Goal: Task Accomplishment & Management: Manage account settings

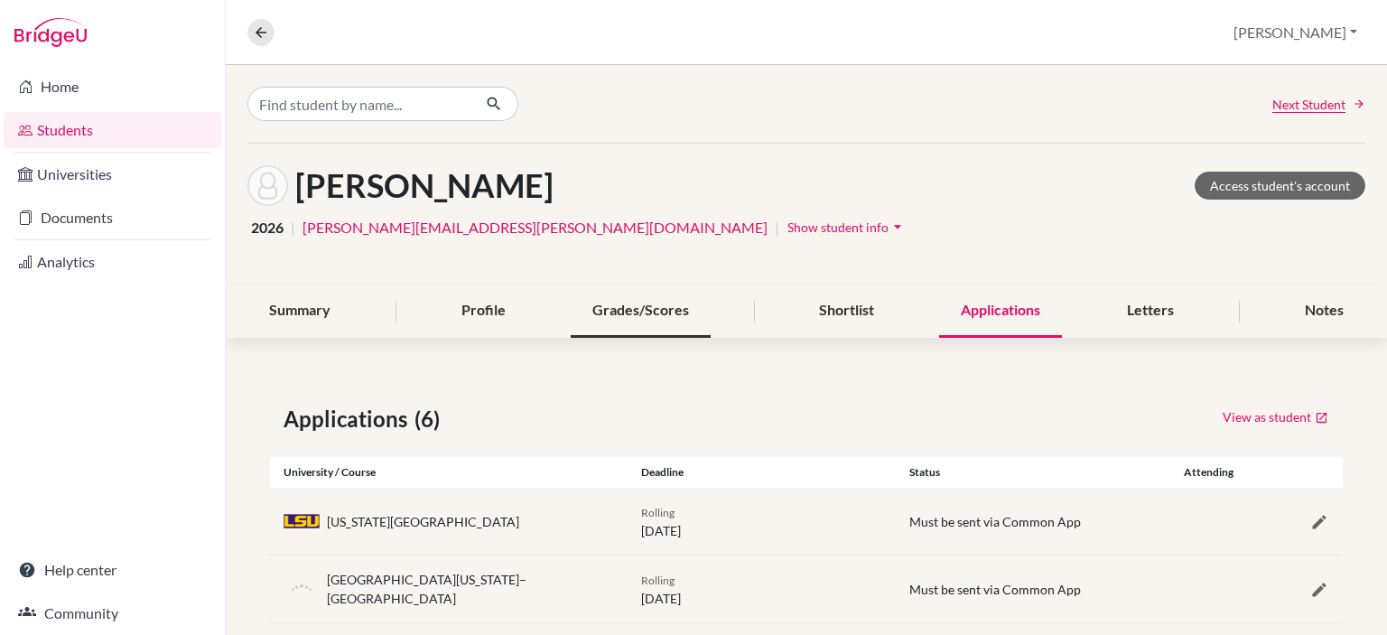
click at [640, 308] on div "Grades/Scores" at bounding box center [641, 311] width 140 height 53
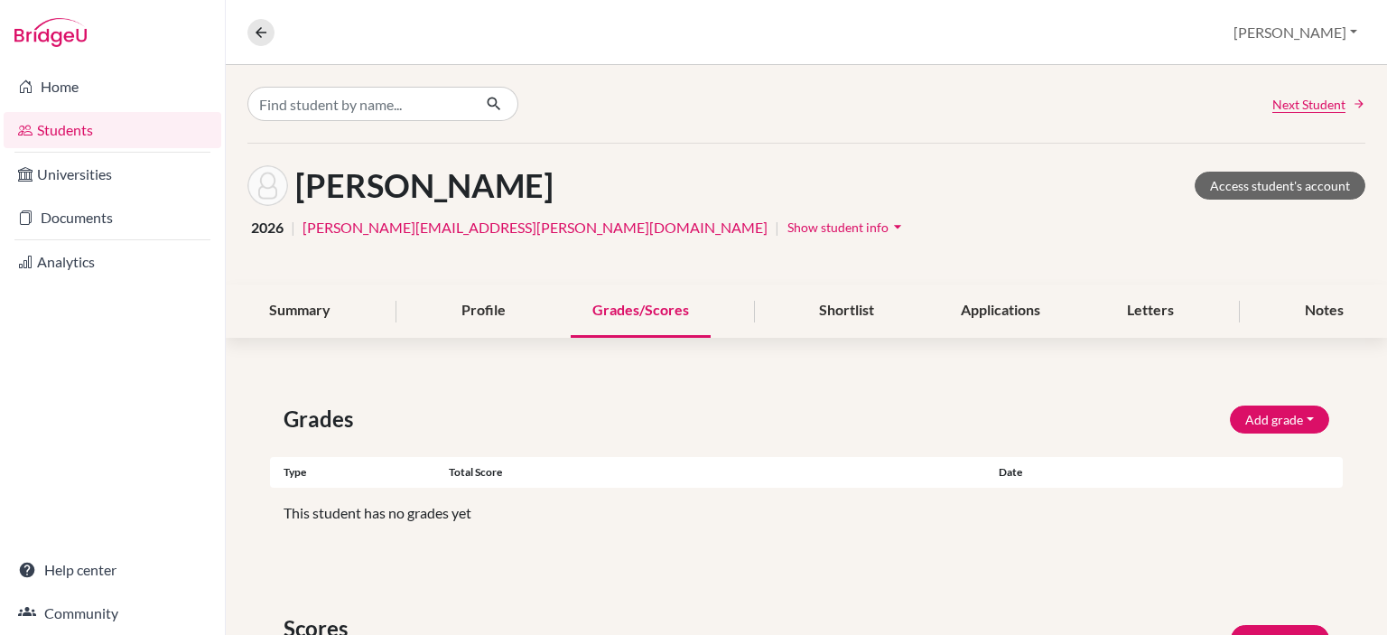
click at [788, 230] on span "Show student info" at bounding box center [838, 226] width 101 height 15
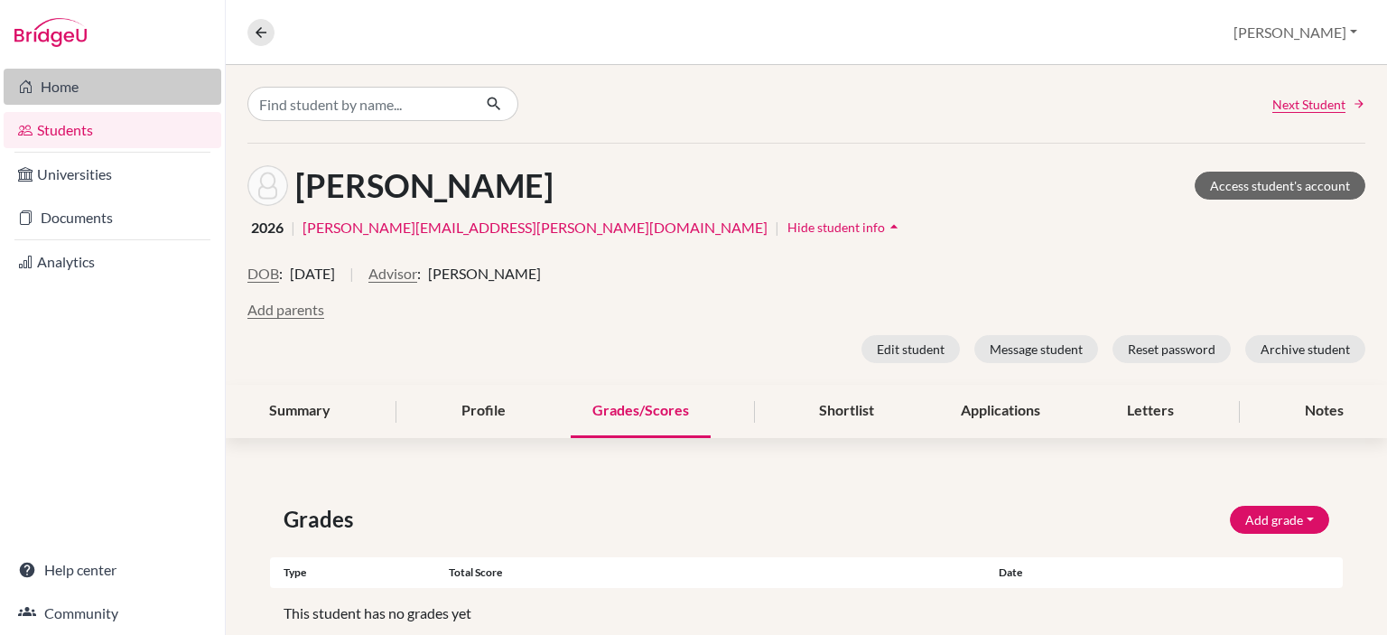
click at [70, 89] on link "Home" at bounding box center [113, 87] width 218 height 36
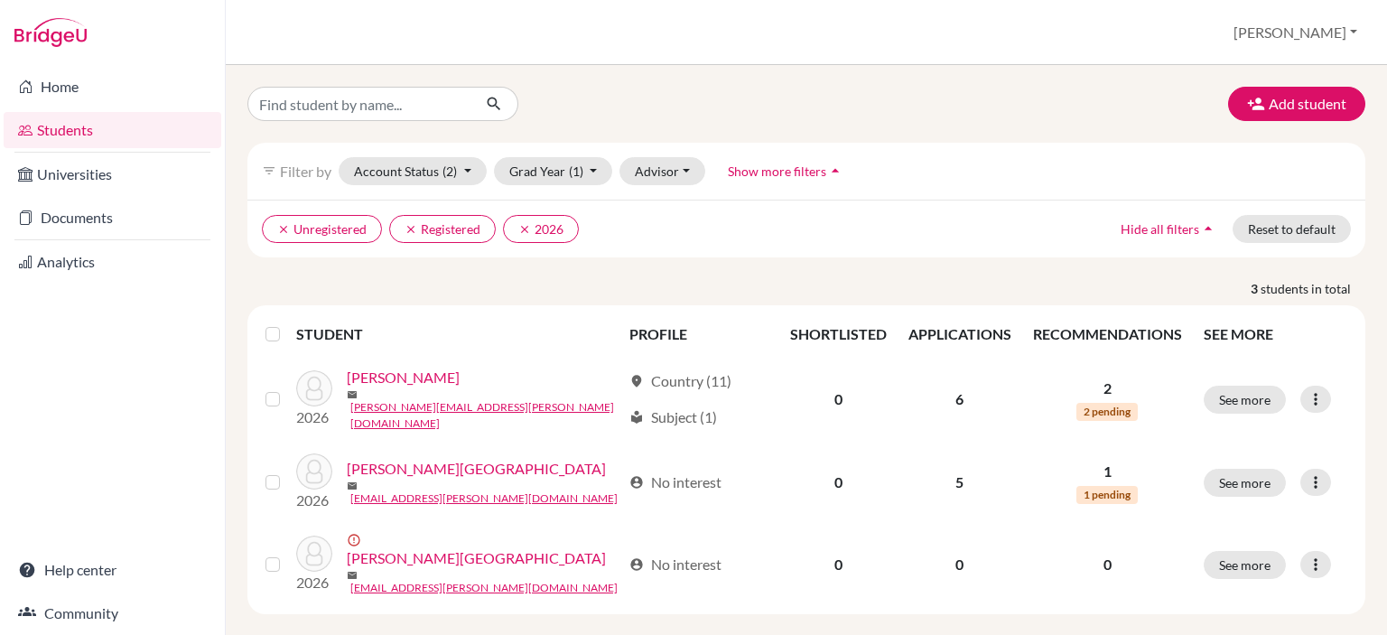
scroll to position [8, 0]
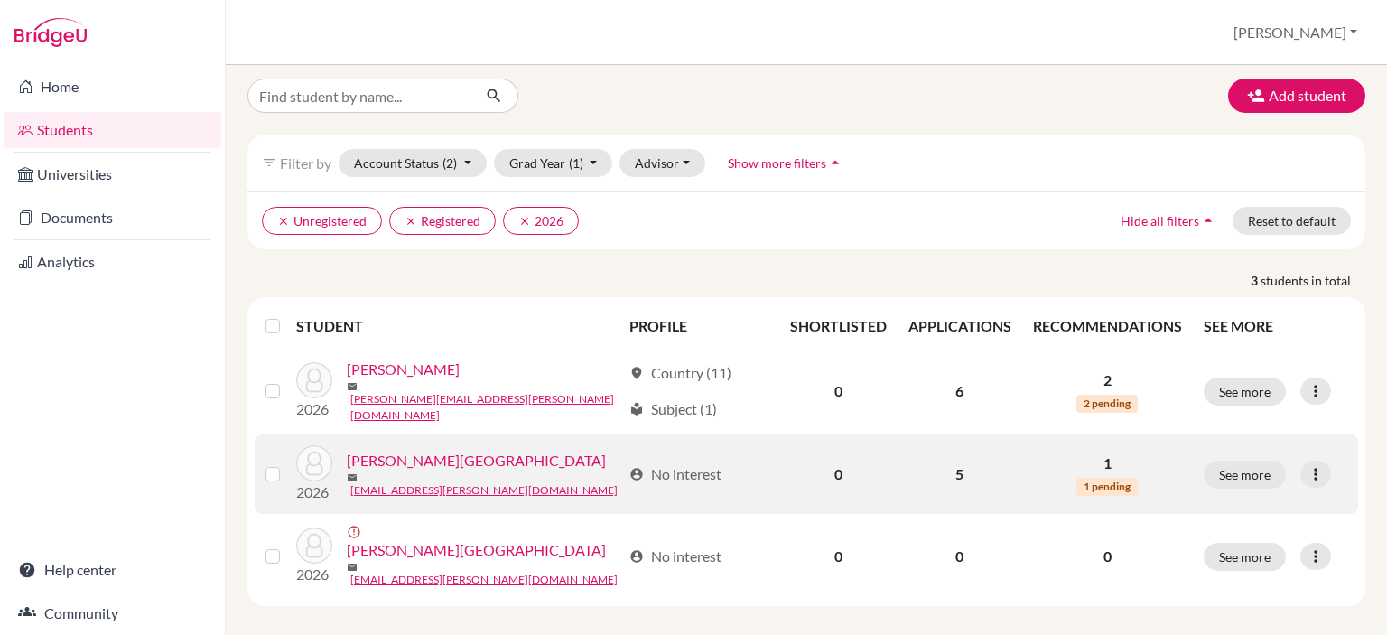
click at [383, 461] on link "[PERSON_NAME][GEOGRAPHIC_DATA]" at bounding box center [476, 461] width 259 height 22
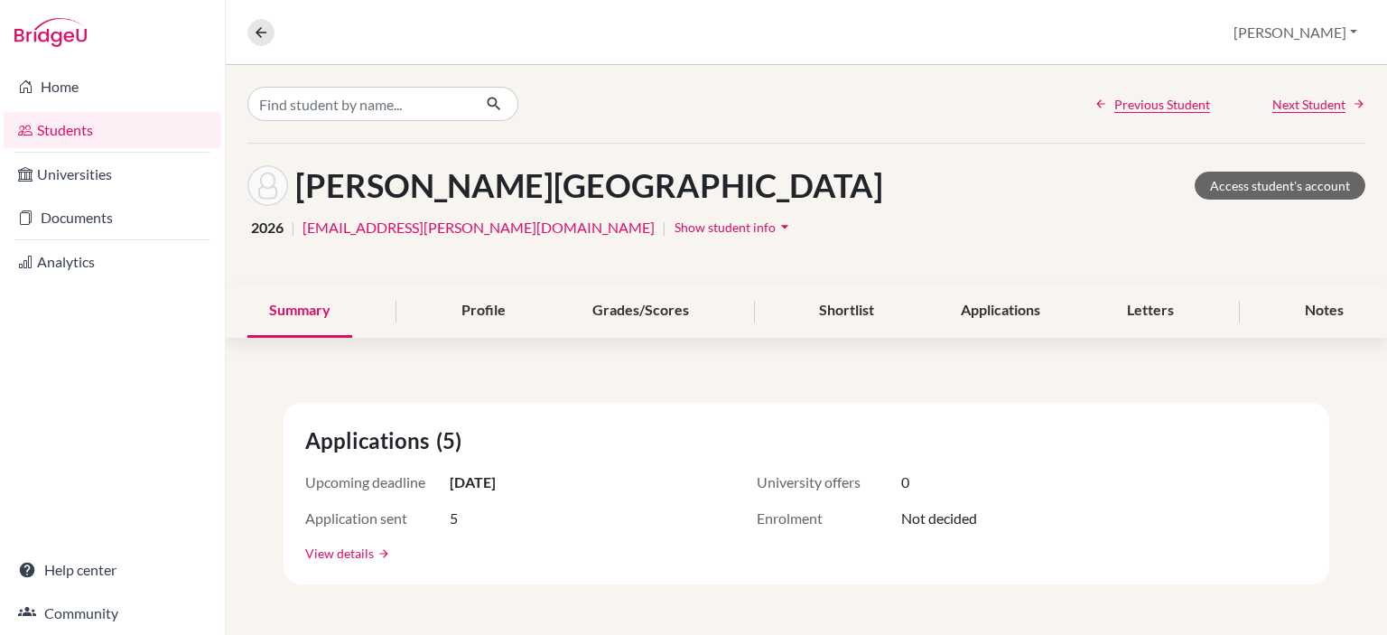
click at [354, 552] on link "View details" at bounding box center [339, 553] width 69 height 19
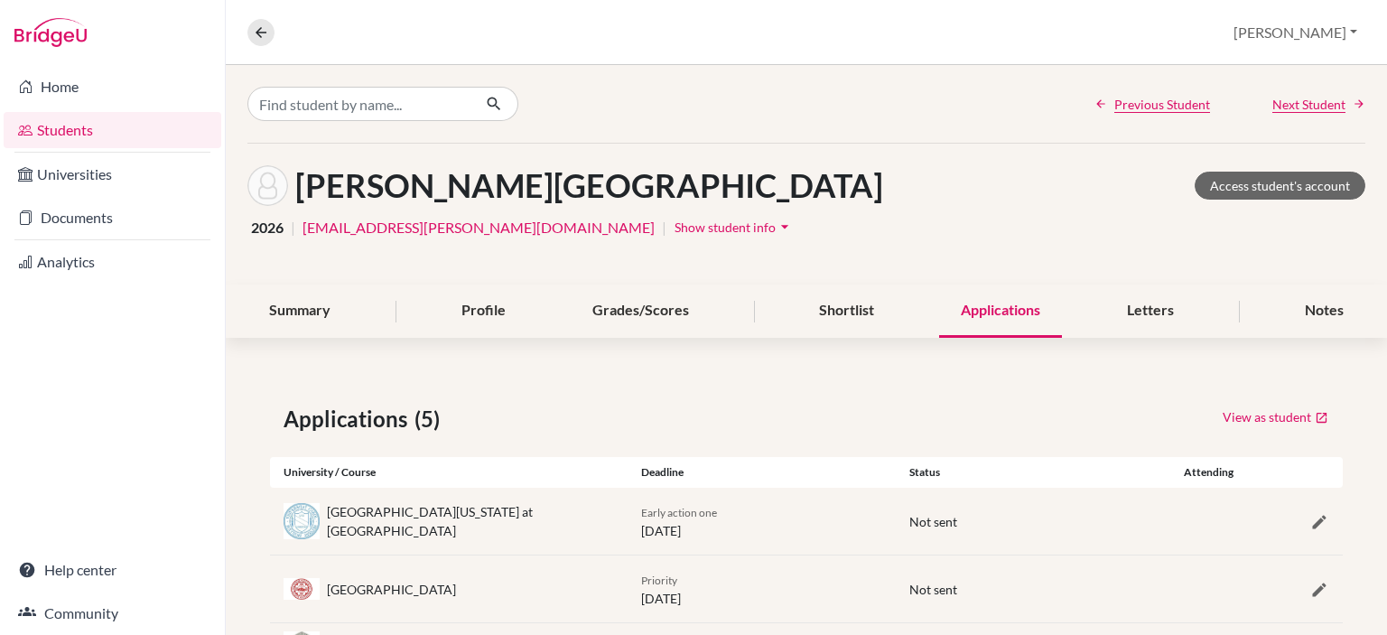
scroll to position [28, 0]
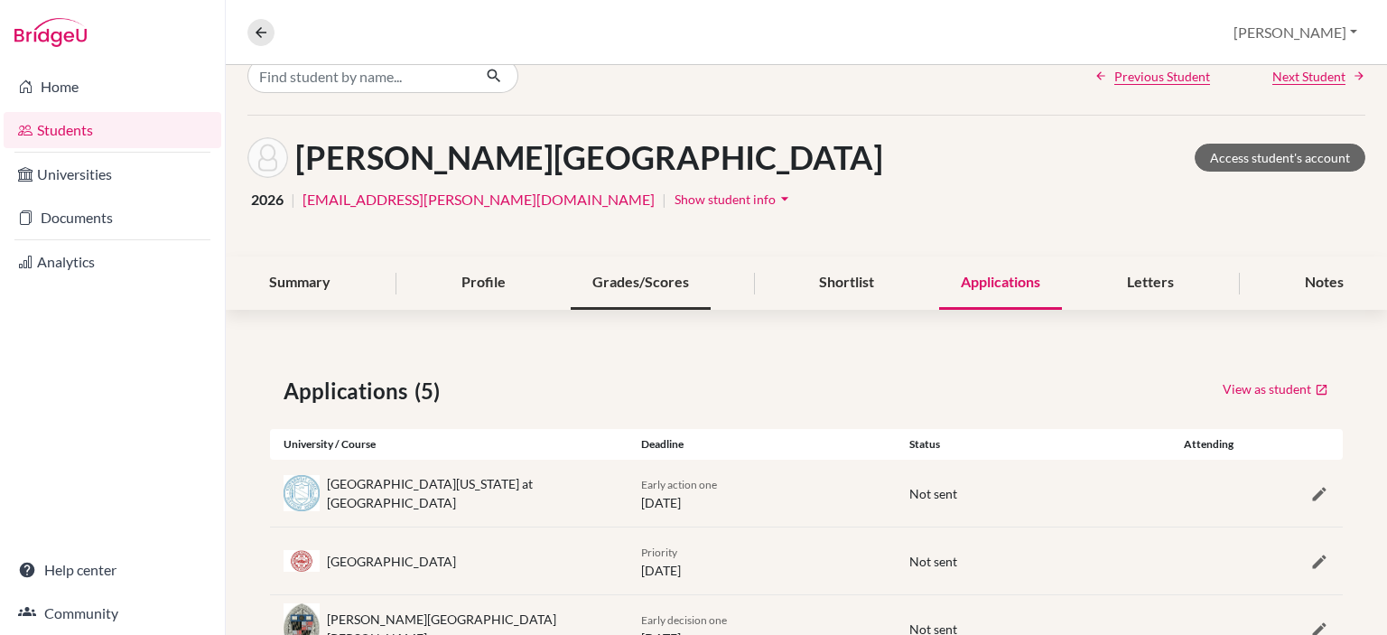
click at [637, 280] on div "Grades/Scores" at bounding box center [641, 283] width 140 height 53
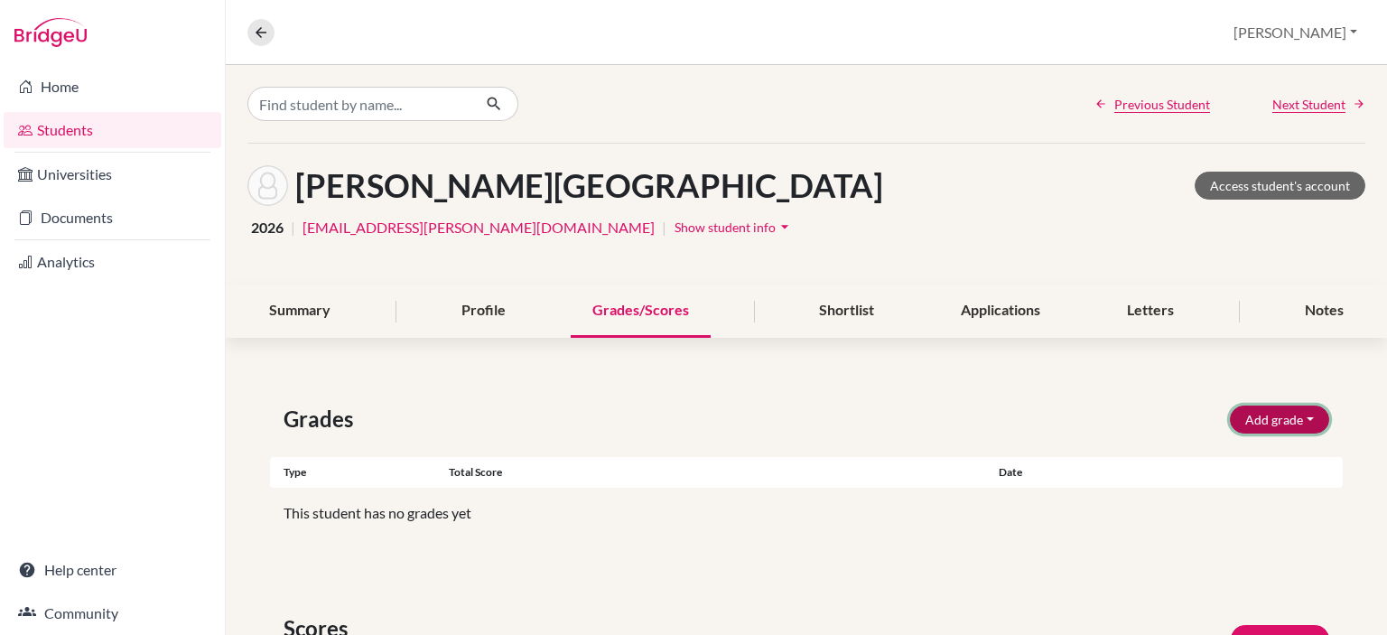
click at [1298, 415] on button "Add grade" at bounding box center [1279, 420] width 99 height 28
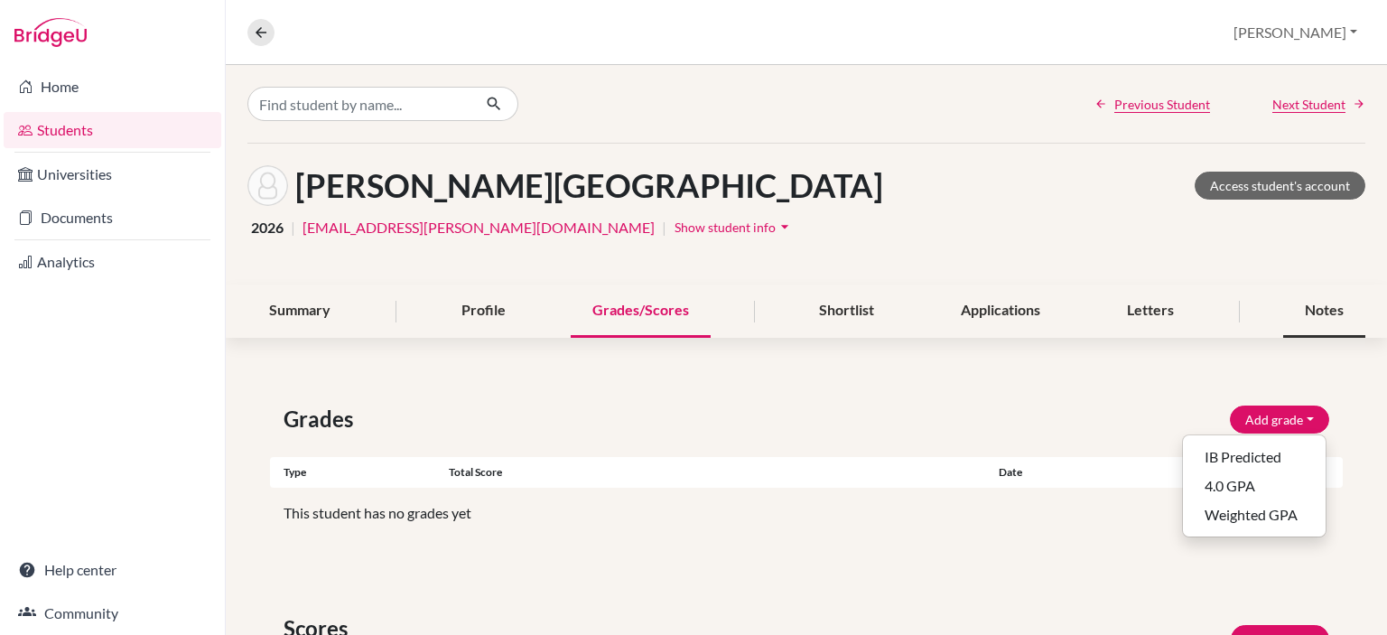
click at [1308, 315] on div "Notes" at bounding box center [1325, 311] width 82 height 53
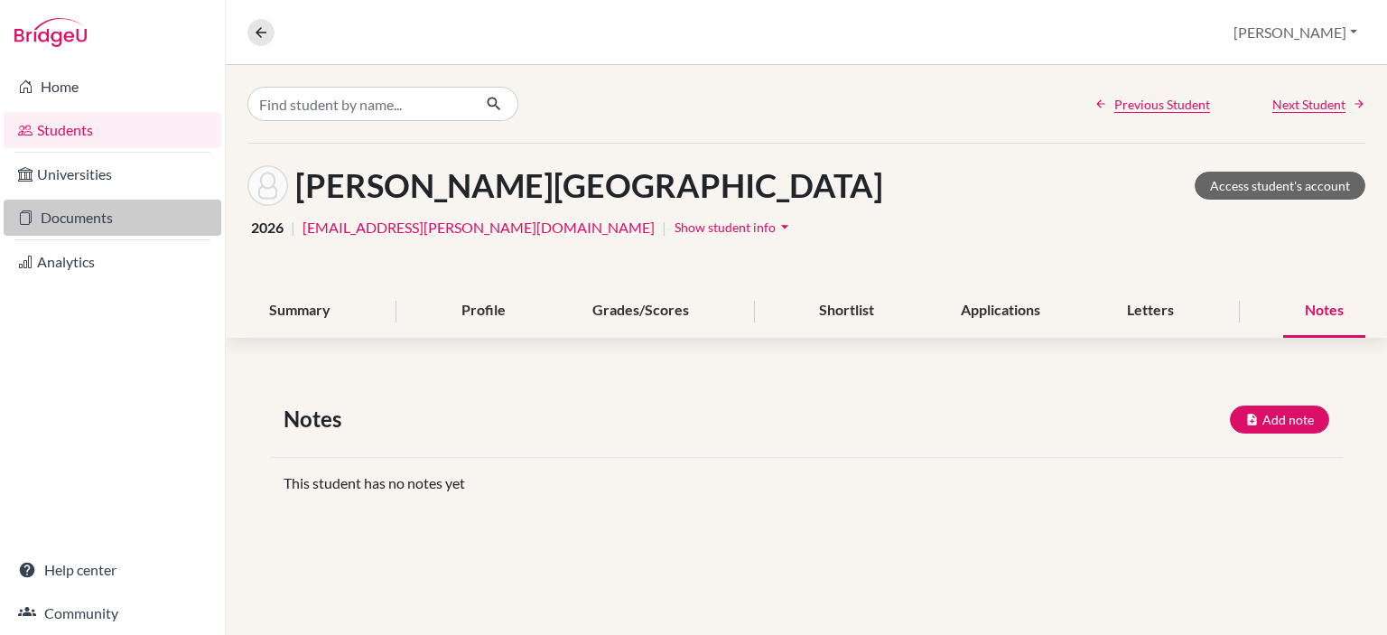
click at [57, 208] on link "Documents" at bounding box center [113, 218] width 218 height 36
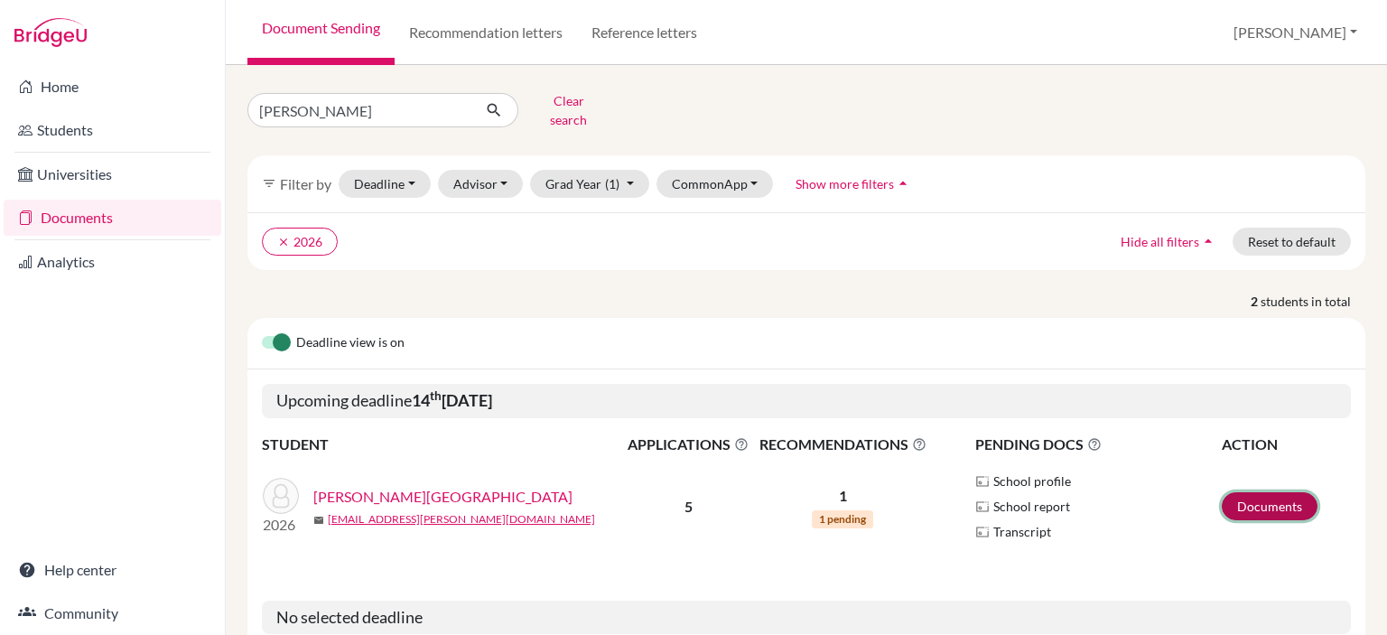
click at [1261, 496] on link "Documents" at bounding box center [1270, 506] width 96 height 28
click at [1250, 494] on link "Documents" at bounding box center [1270, 506] width 96 height 28
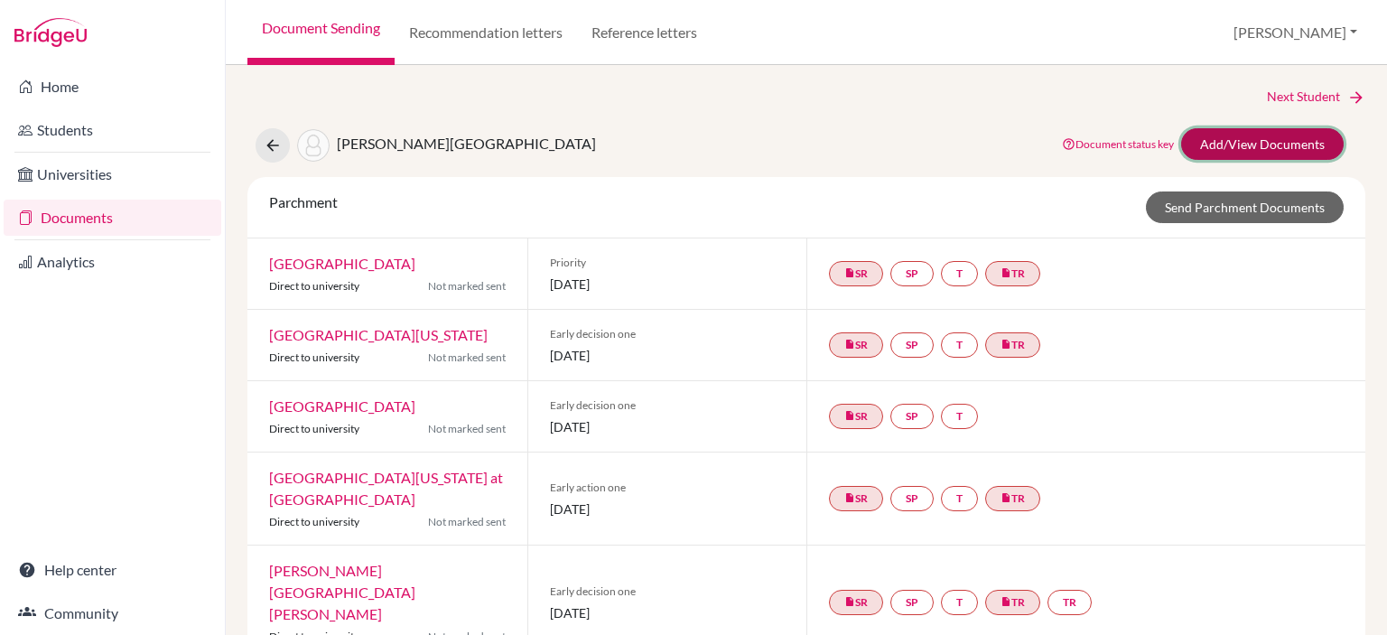
click at [1218, 146] on link "Add/View Documents" at bounding box center [1262, 144] width 163 height 32
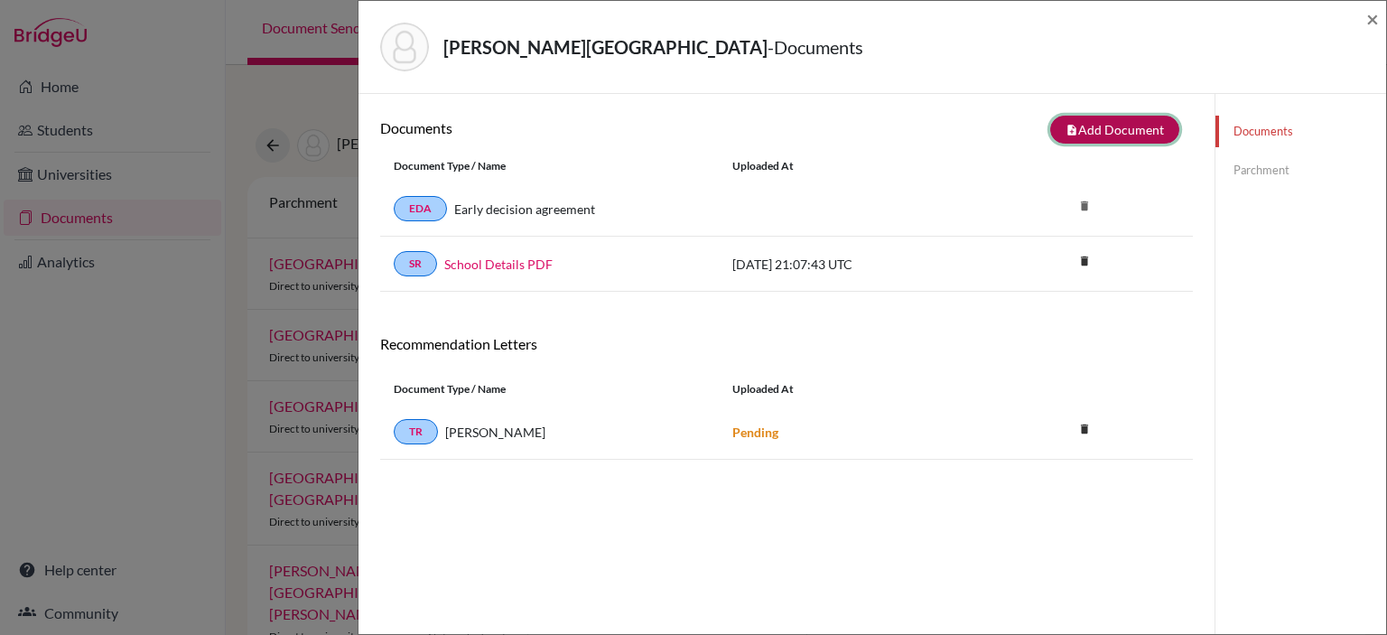
click at [1140, 126] on button "note_add Add Document" at bounding box center [1114, 130] width 129 height 28
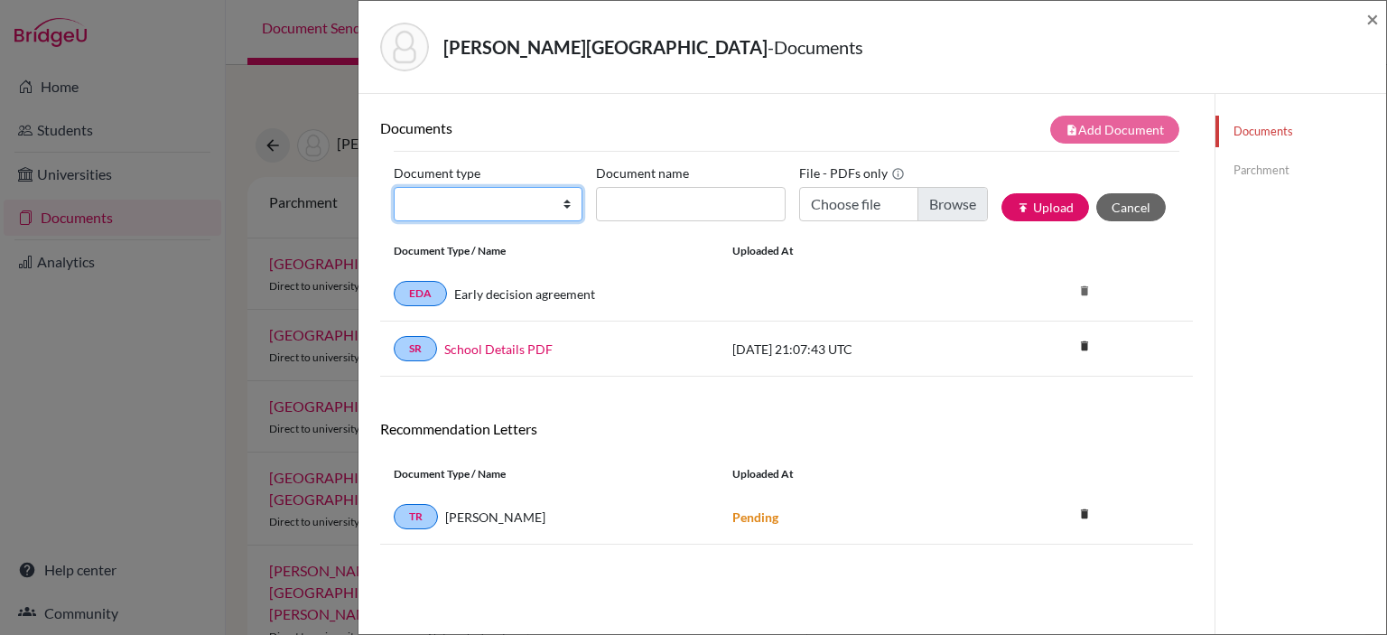
click at [556, 198] on select "Change explanation for Common App reports Counselor recommendation Internationa…" at bounding box center [488, 204] width 189 height 34
select select "2"
click at [394, 187] on select "Change explanation for Common App reports Counselor recommendation Internationa…" at bounding box center [488, 204] width 189 height 34
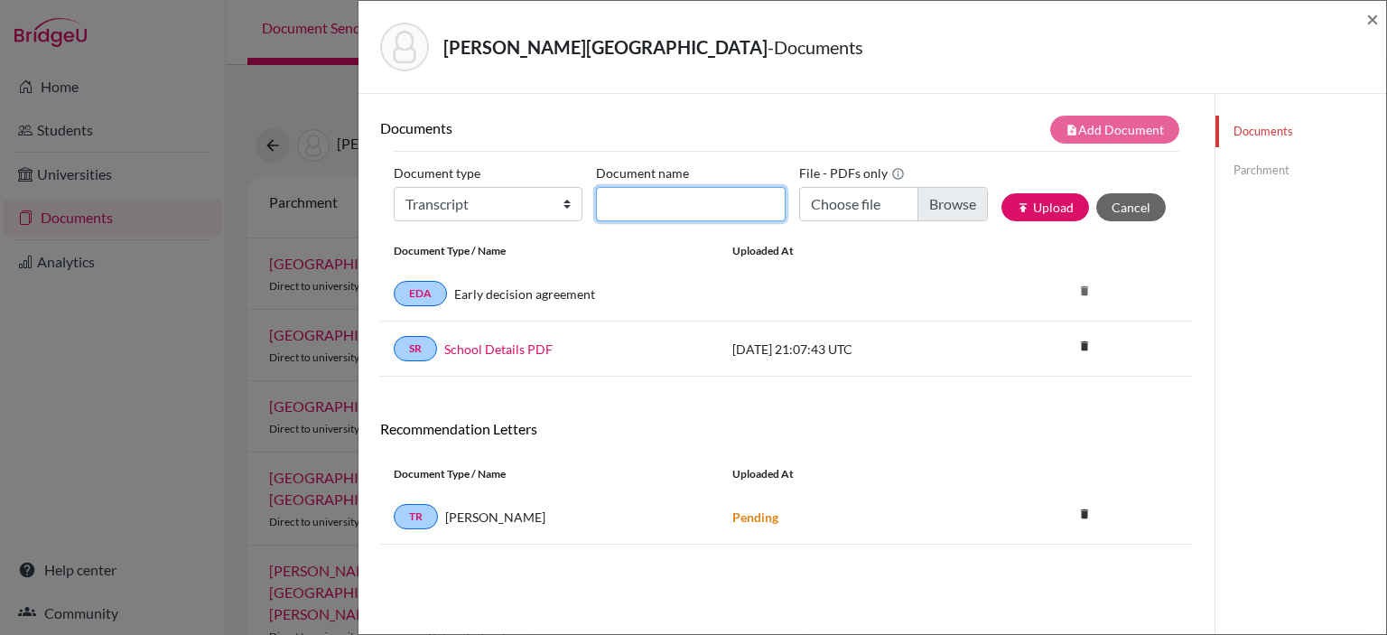
click at [743, 207] on input "Document name" at bounding box center [690, 204] width 189 height 34
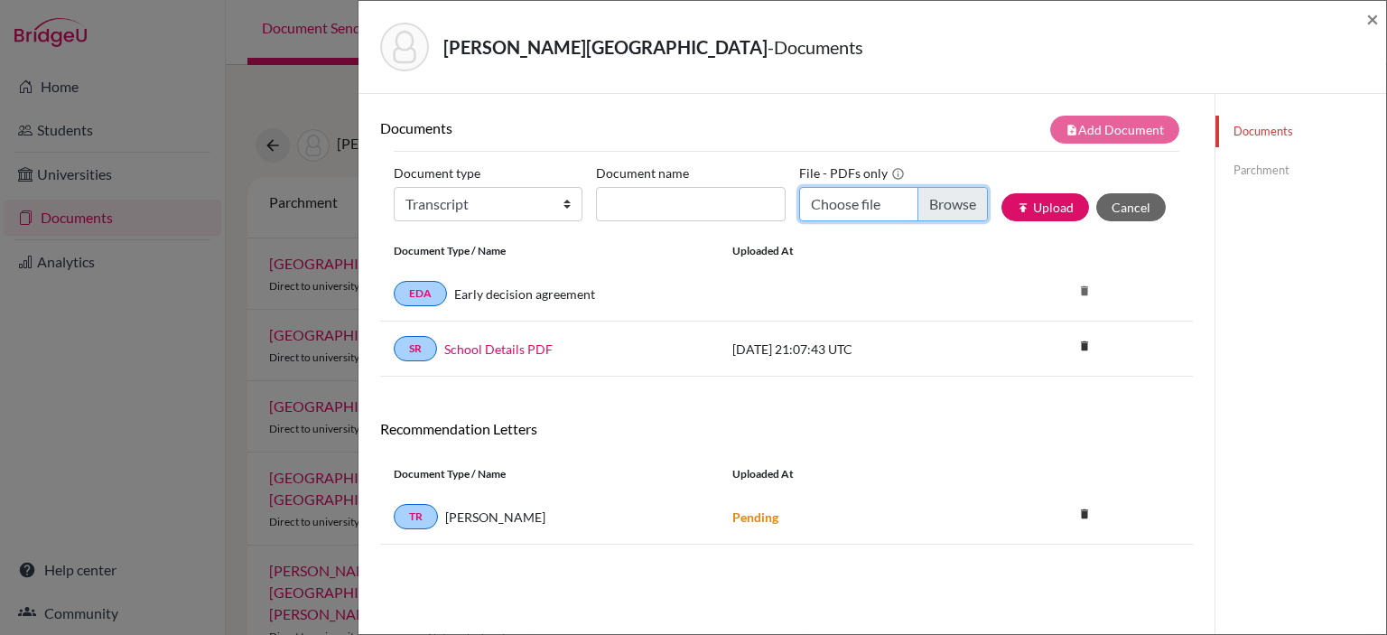
click at [935, 197] on input "Choose file" at bounding box center [893, 204] width 189 height 34
click at [1130, 205] on button "Cancel" at bounding box center [1132, 207] width 70 height 28
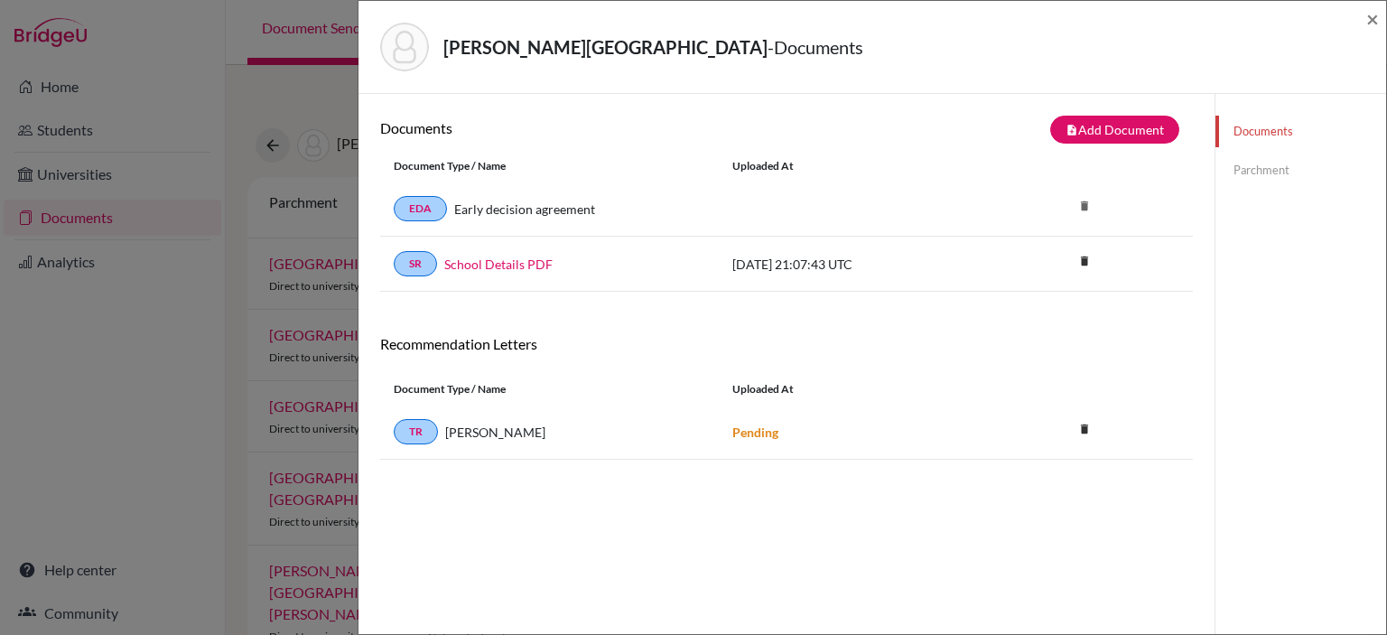
click at [210, 70] on div "Pazos, Camila - Documents × Documents note_add Add Document Document type Chang…" at bounding box center [693, 317] width 1387 height 635
click at [69, 220] on div "Pazos, Camila - Documents × Documents note_add Add Document Document type Chang…" at bounding box center [693, 317] width 1387 height 635
click at [1367, 23] on span "×" at bounding box center [1373, 18] width 13 height 26
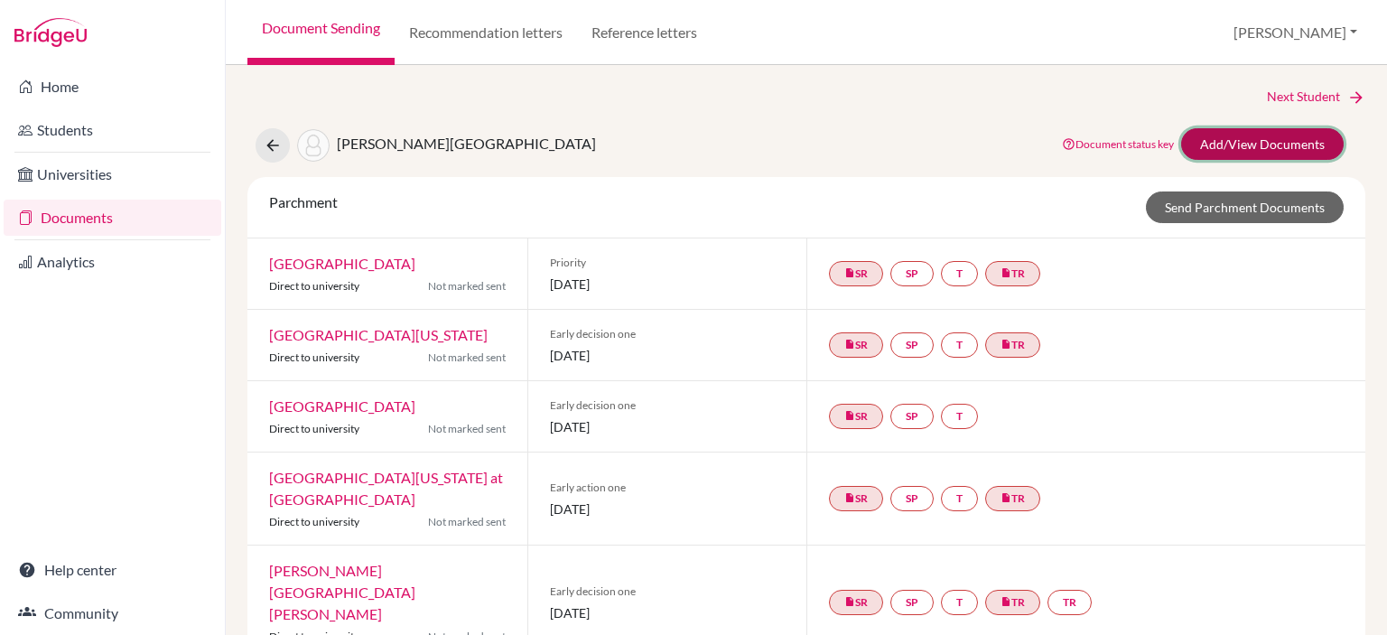
click at [1222, 140] on link "Add/View Documents" at bounding box center [1262, 144] width 163 height 32
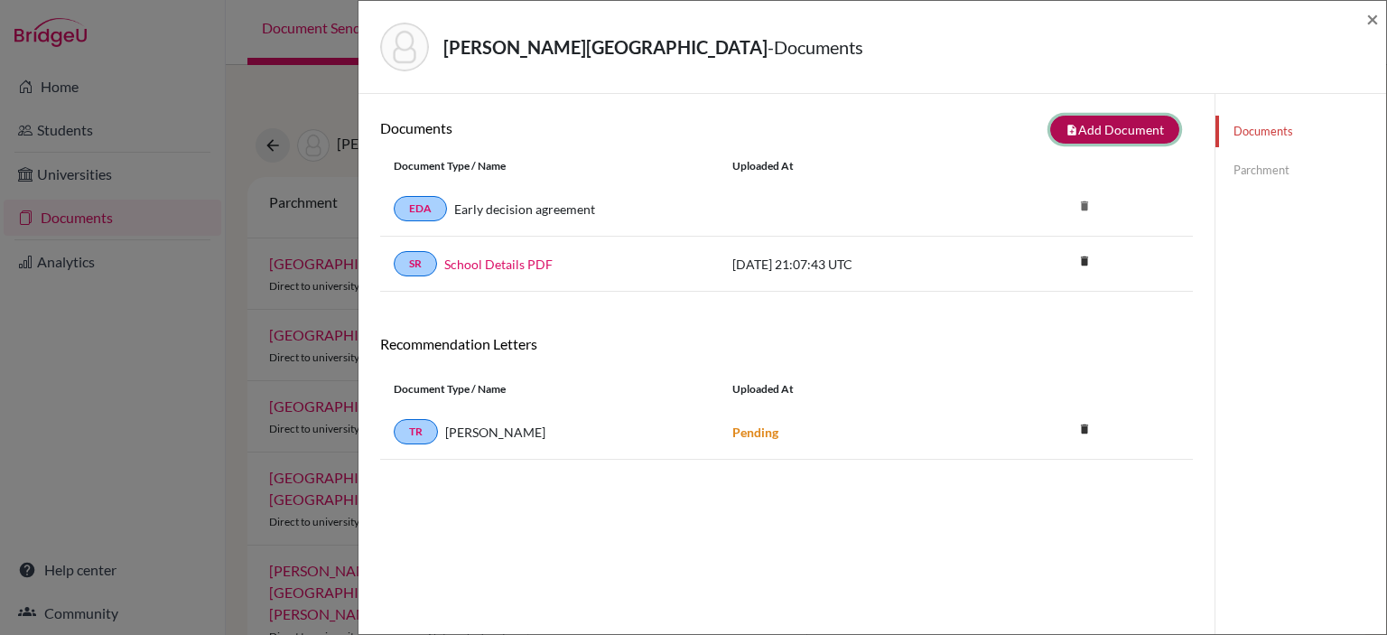
click at [1080, 129] on button "note_add Add Document" at bounding box center [1114, 130] width 129 height 28
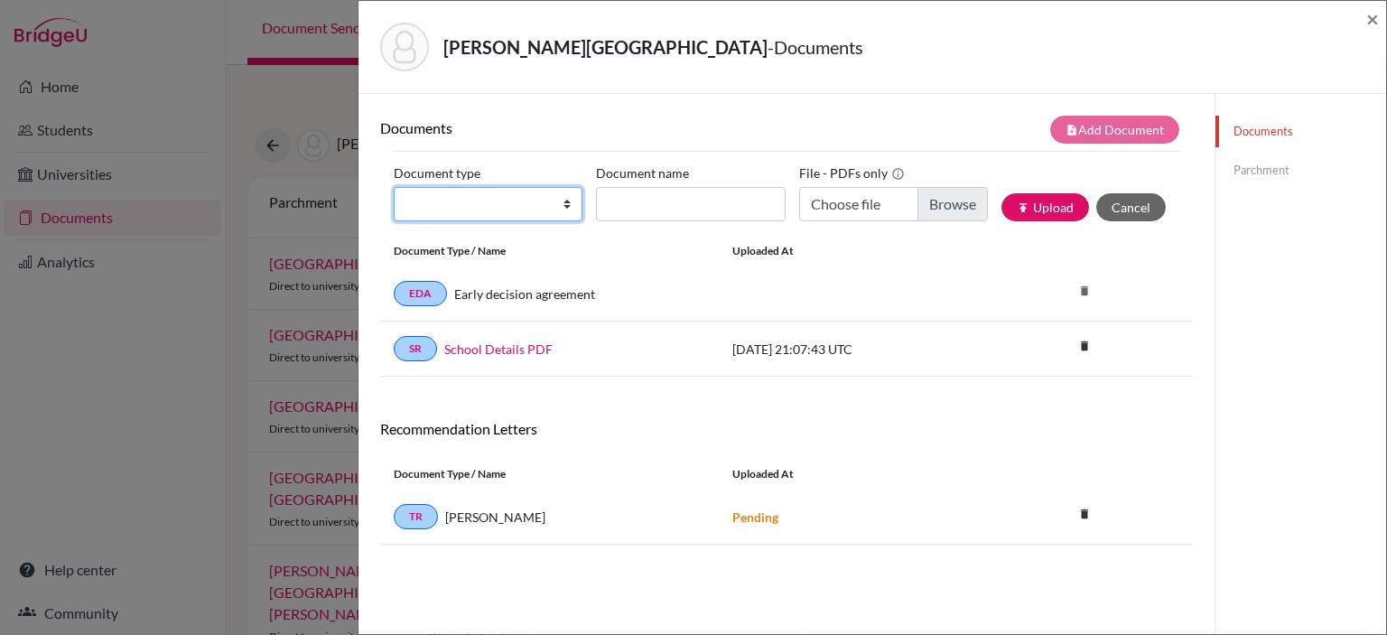
click at [564, 206] on select "Change explanation for Common App reports Counselor recommendation Internationa…" at bounding box center [488, 204] width 189 height 34
select select "2"
click at [394, 187] on select "Change explanation for Common App reports Counselor recommendation Internationa…" at bounding box center [488, 204] width 189 height 34
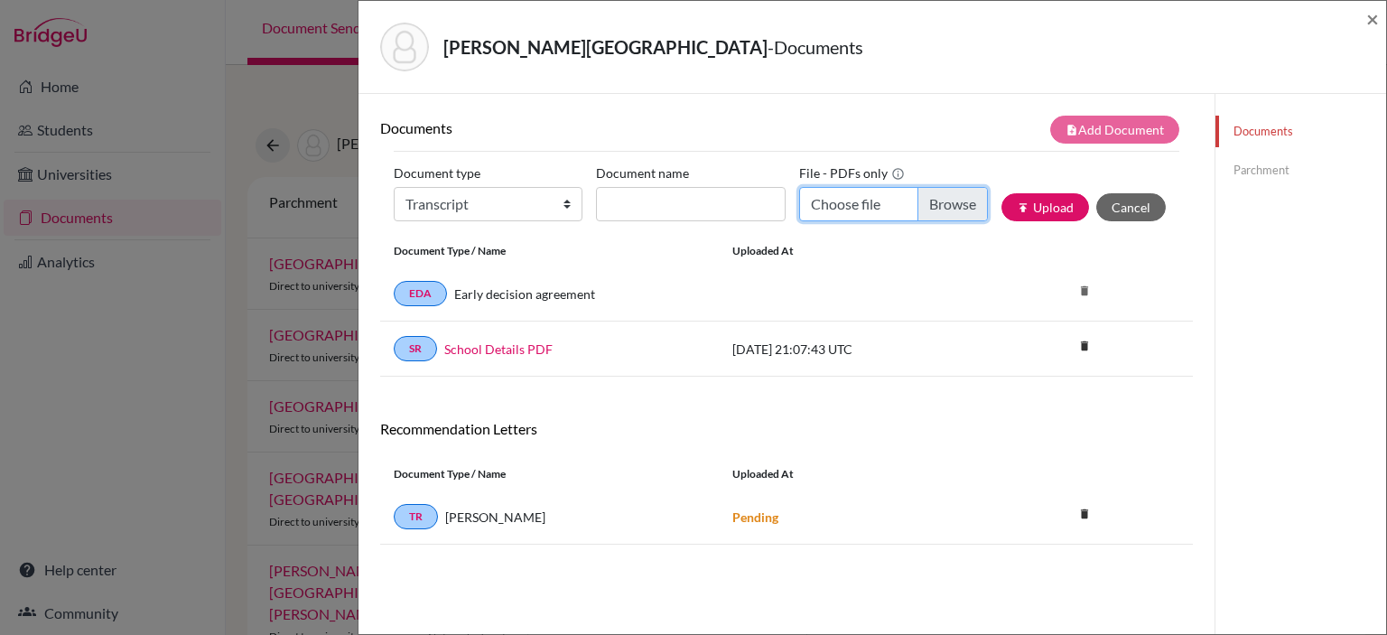
click at [926, 202] on input "Choose file" at bounding box center [893, 204] width 189 height 34
type input "C:\fakepath\Camila Pazos.pdf"
click at [1032, 212] on button "publish Upload" at bounding box center [1046, 207] width 88 height 28
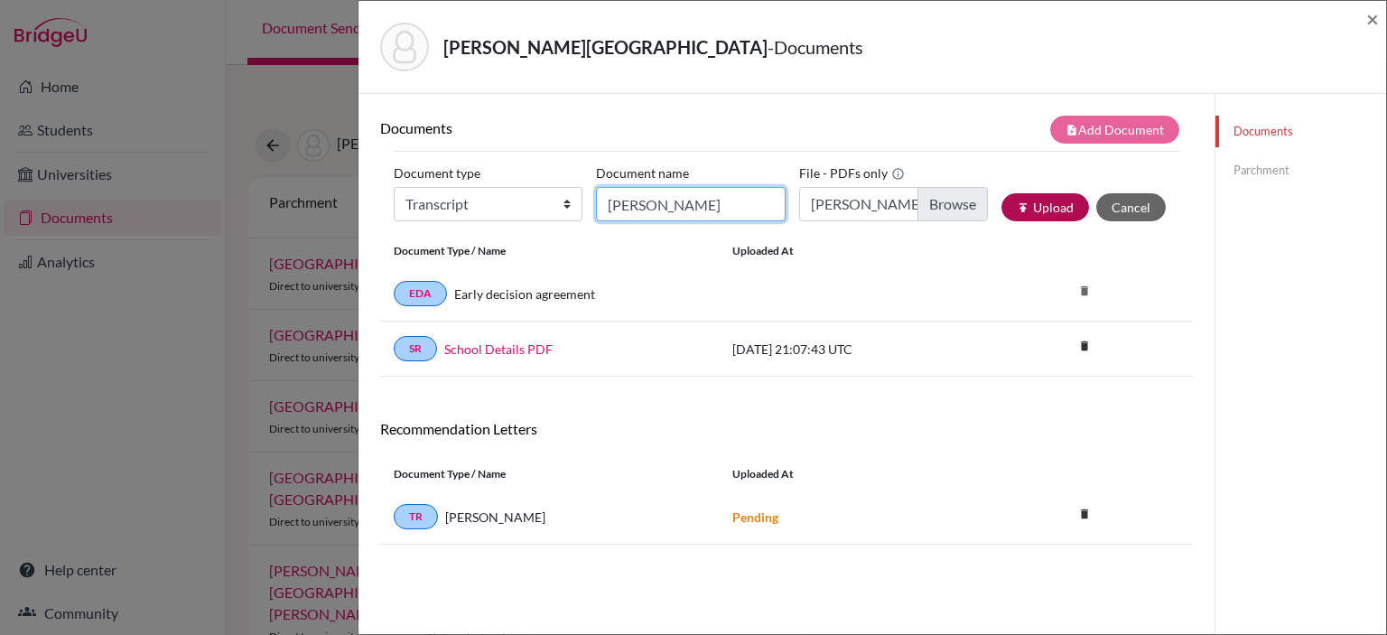
type input "Camila Pazos"
click at [1038, 210] on button "publish Upload" at bounding box center [1046, 207] width 88 height 28
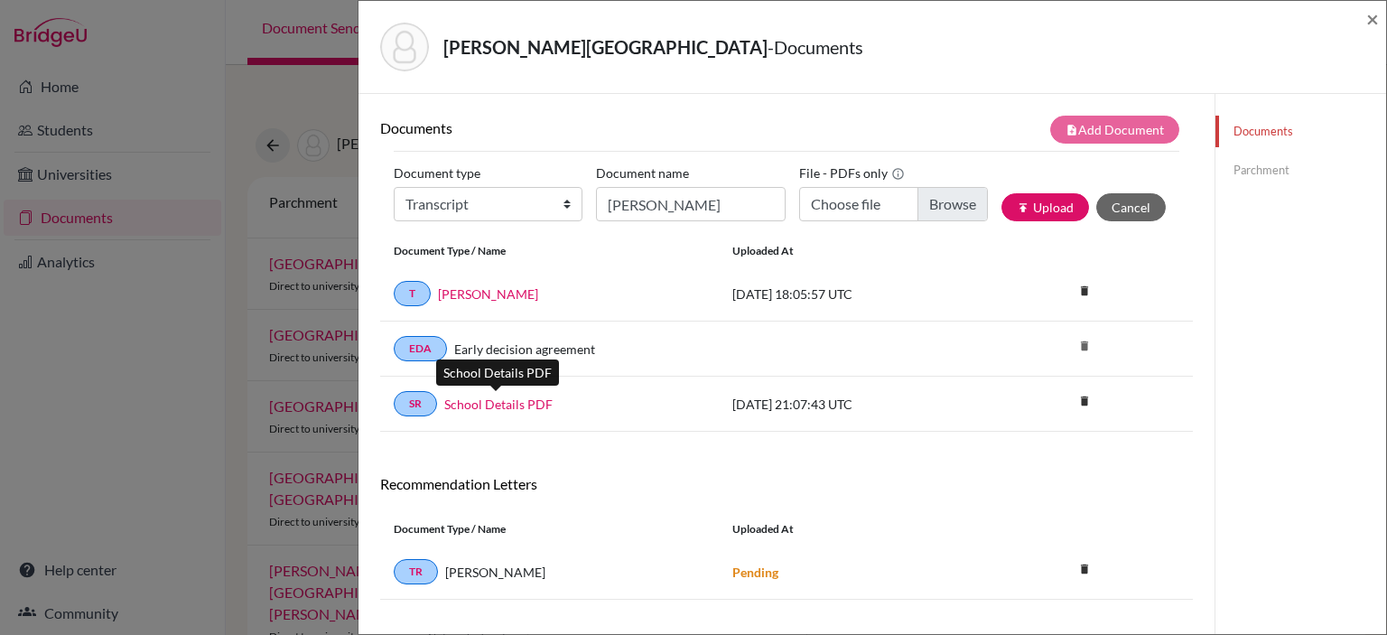
click at [513, 401] on link "School Details PDF" at bounding box center [498, 404] width 108 height 19
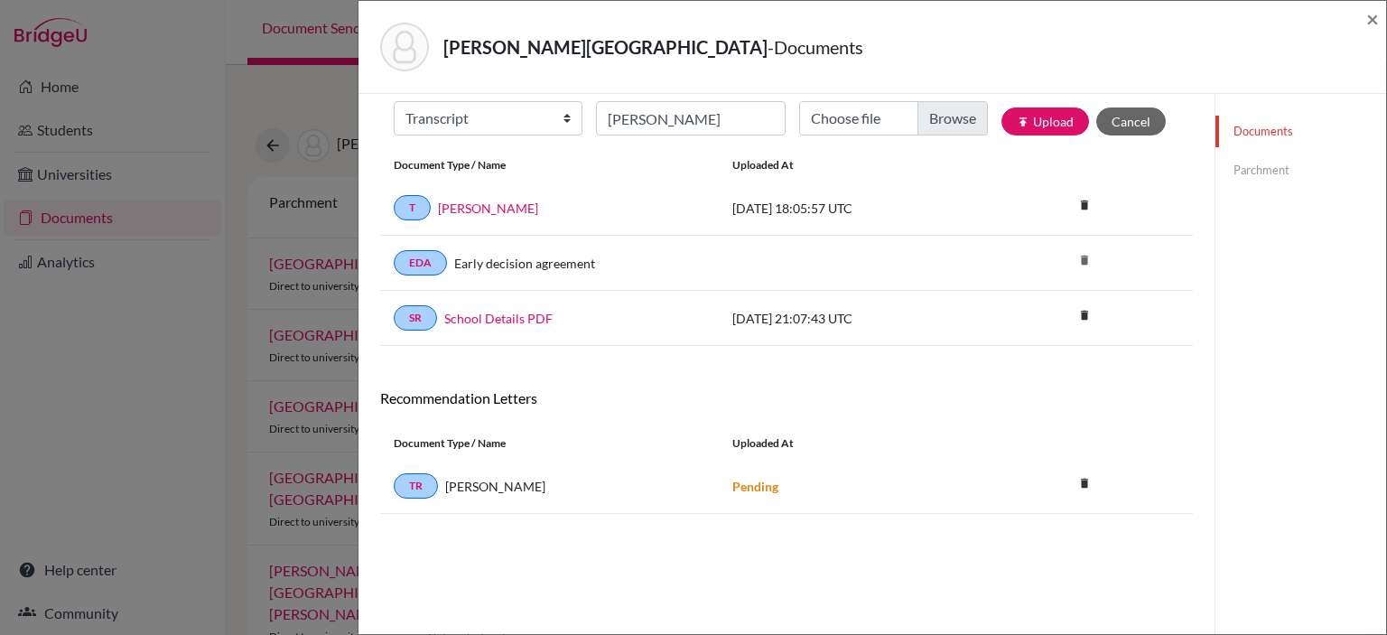
scroll to position [94, 0]
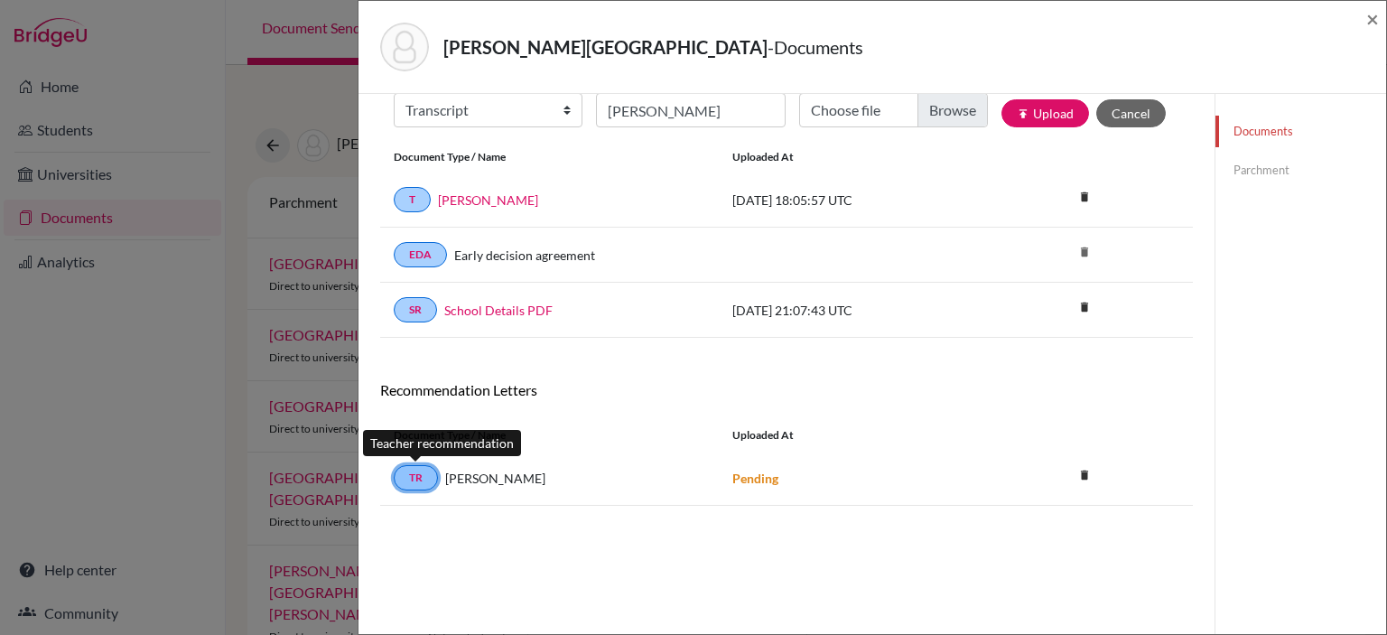
click at [412, 473] on link "TR" at bounding box center [416, 477] width 44 height 25
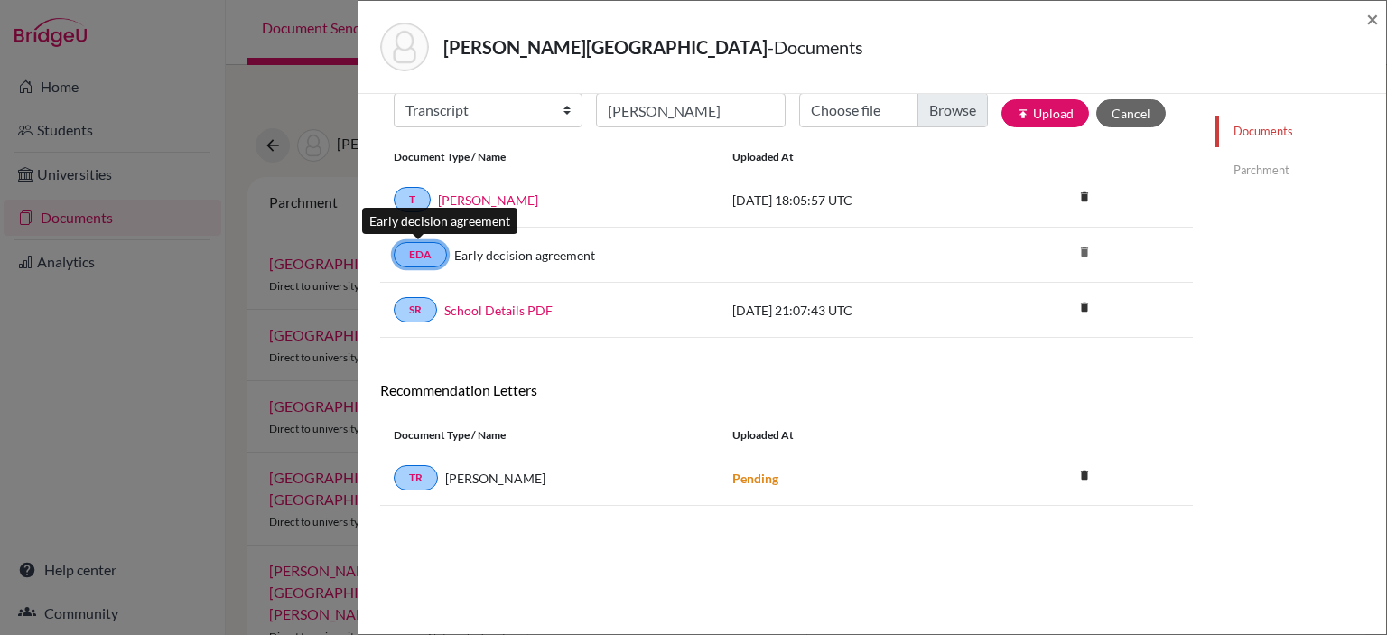
click at [426, 249] on link "EDA" at bounding box center [420, 254] width 53 height 25
click at [419, 252] on link "EDA" at bounding box center [420, 254] width 53 height 25
click at [425, 248] on link "EDA" at bounding box center [420, 254] width 53 height 25
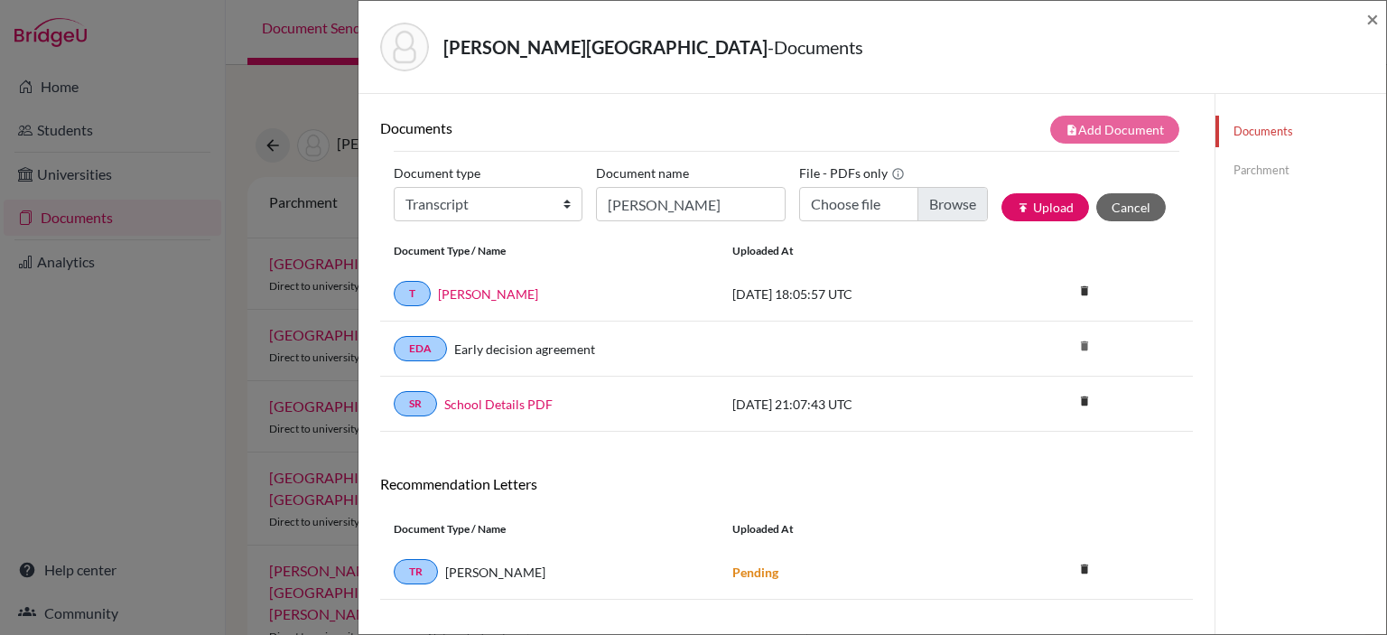
click at [1255, 134] on link "Documents" at bounding box center [1301, 132] width 171 height 32
click at [1368, 23] on span "×" at bounding box center [1373, 18] width 13 height 26
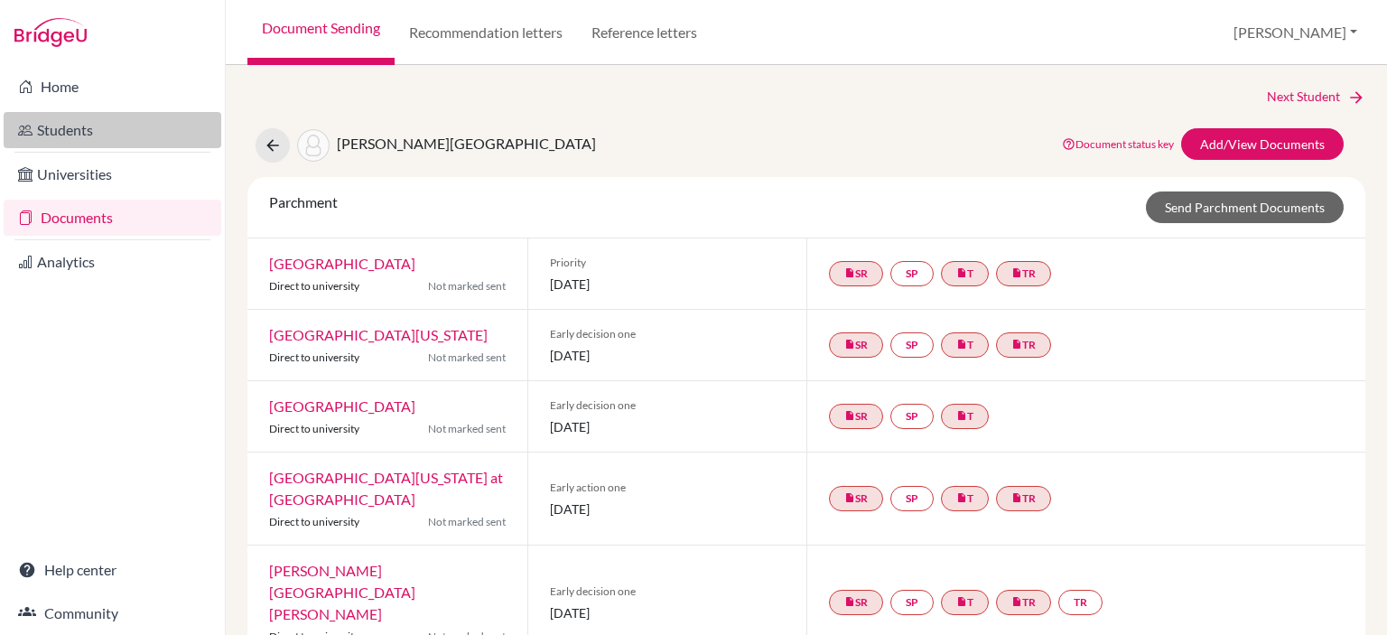
click at [87, 125] on link "Students" at bounding box center [113, 130] width 218 height 36
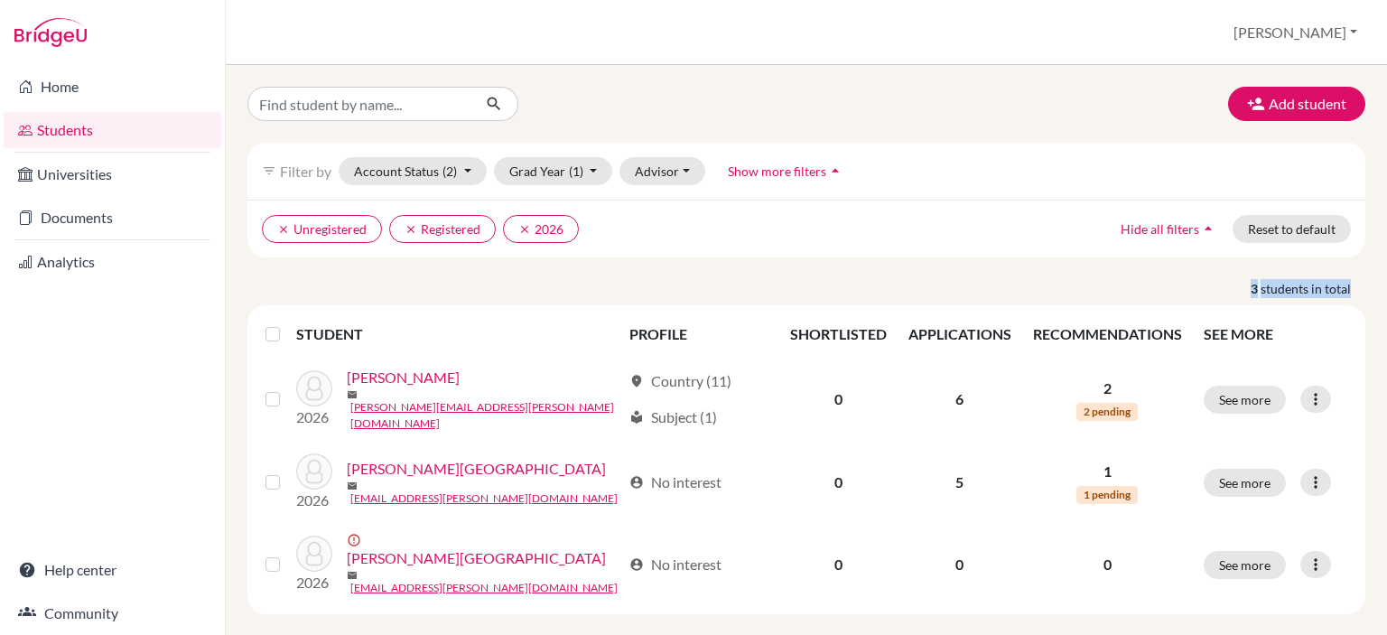
scroll to position [8, 0]
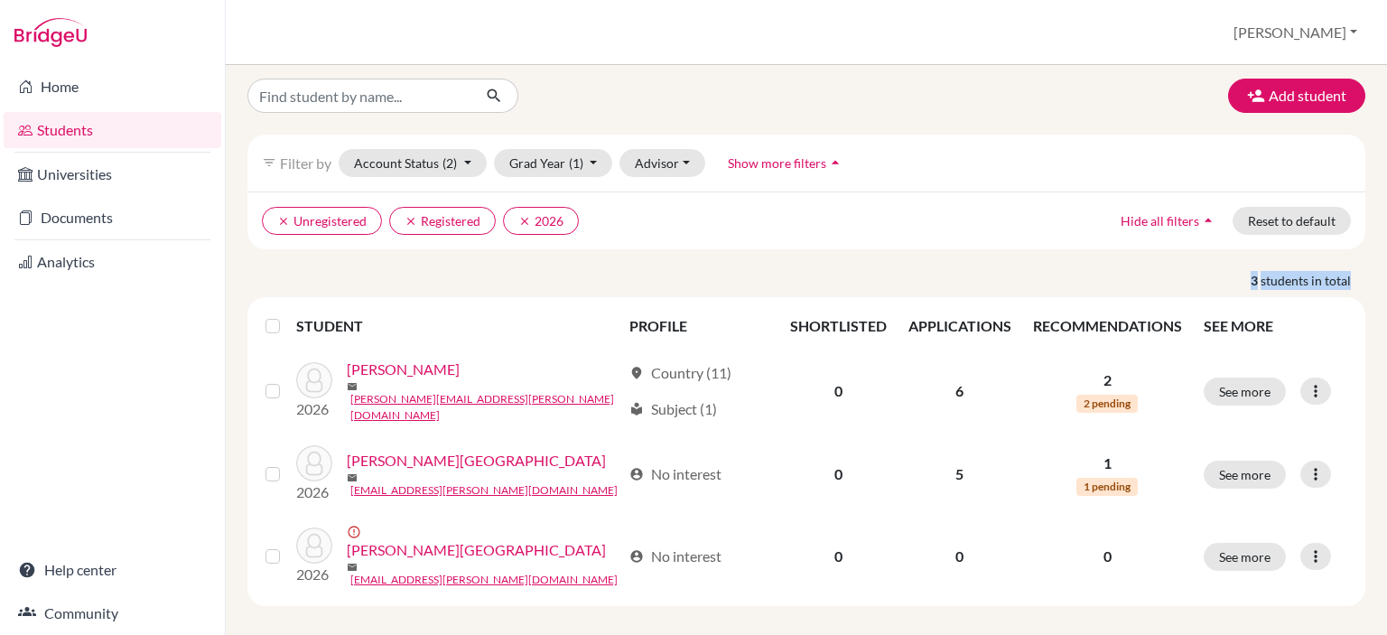
drag, startPoint x: 1386, startPoint y: 219, endPoint x: 1386, endPoint y: 299, distance: 79.5
click at [1386, 299] on div "Add student filter_list Filter by Account Status (2) Active accounts Archived a…" at bounding box center [807, 350] width 1162 height 570
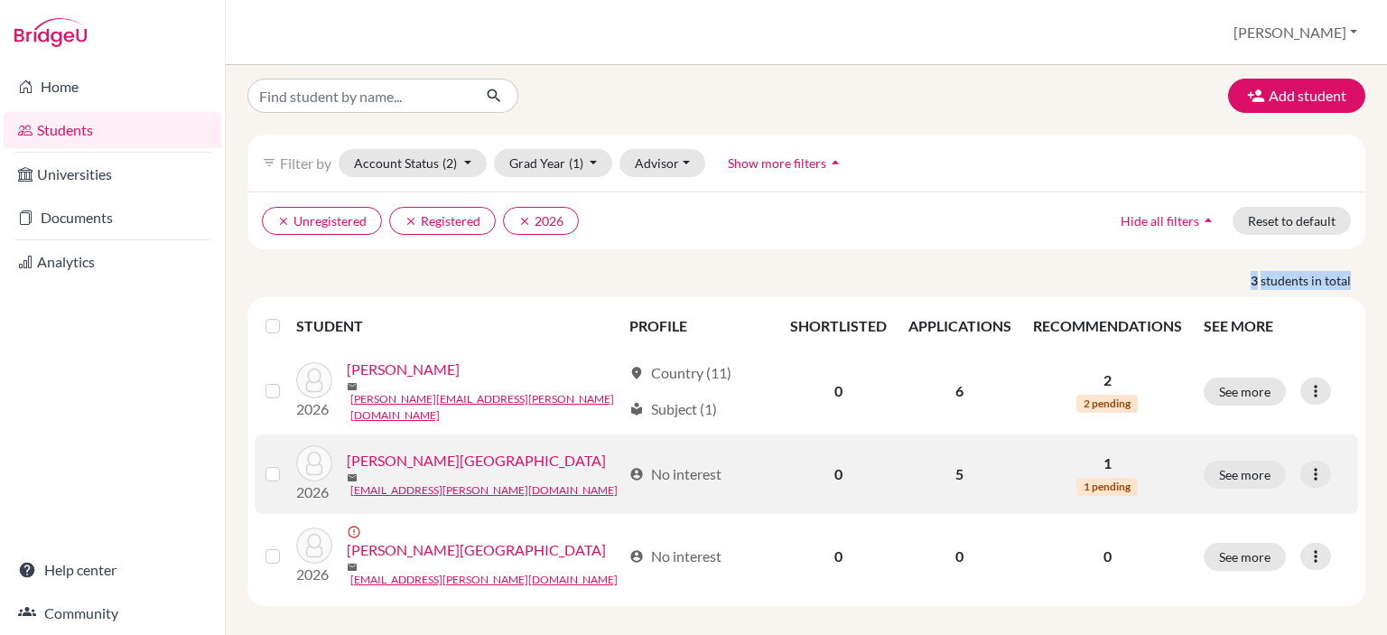
click at [485, 445] on div "2026 [PERSON_NAME] mail [EMAIL_ADDRESS][PERSON_NAME][DOMAIN_NAME]" at bounding box center [452, 474] width 339 height 58
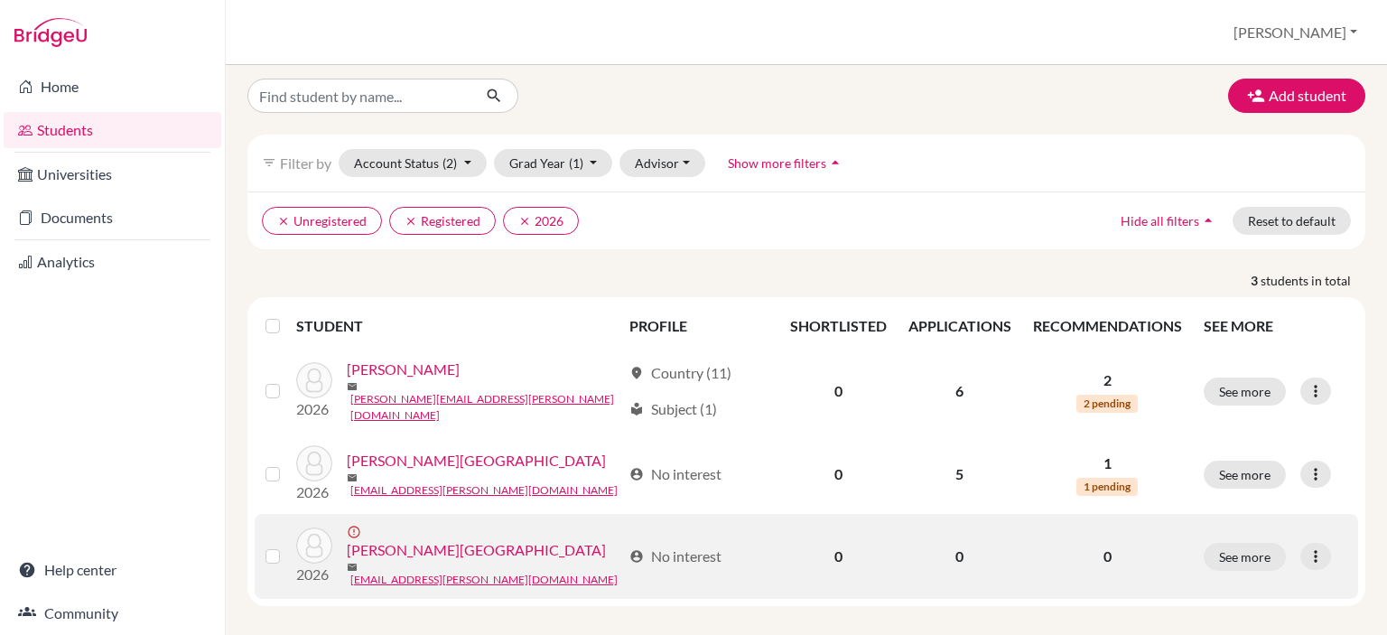
click at [287, 546] on label at bounding box center [287, 546] width 0 height 0
click at [0, 0] on input "checkbox" at bounding box center [0, 0] width 0 height 0
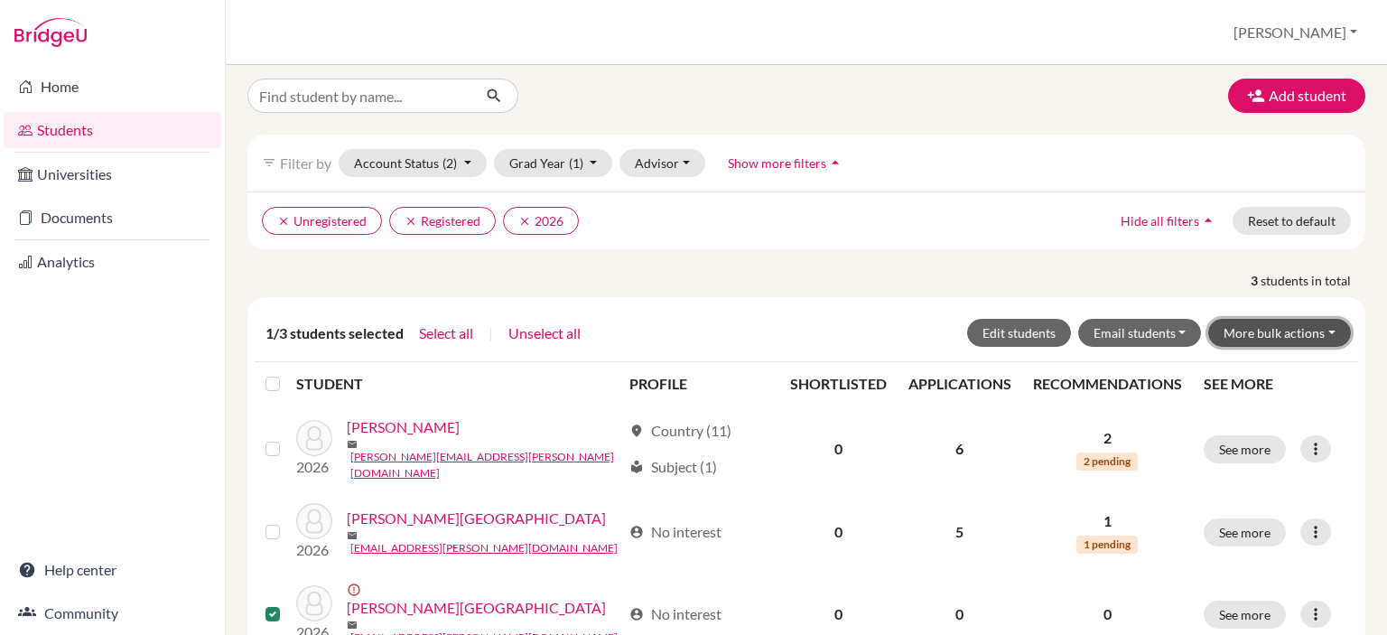
click at [1316, 328] on button "More bulk actions" at bounding box center [1280, 333] width 143 height 28
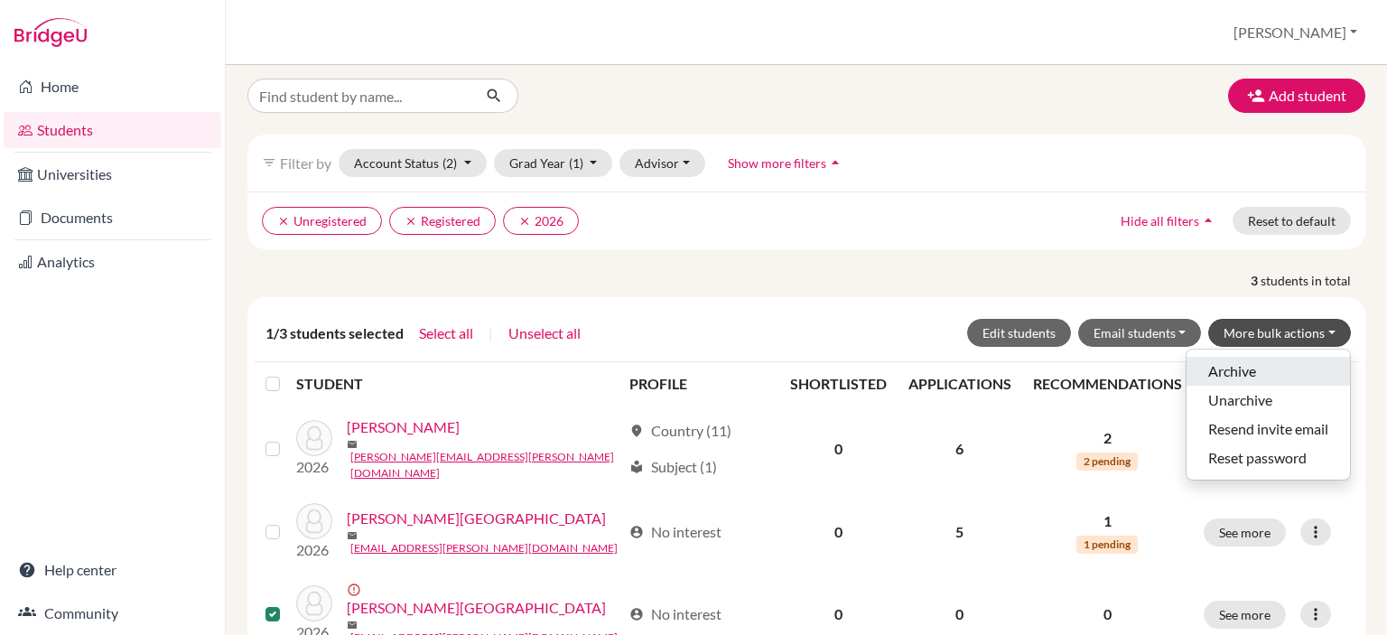
click at [1223, 364] on button "Archive" at bounding box center [1268, 371] width 163 height 29
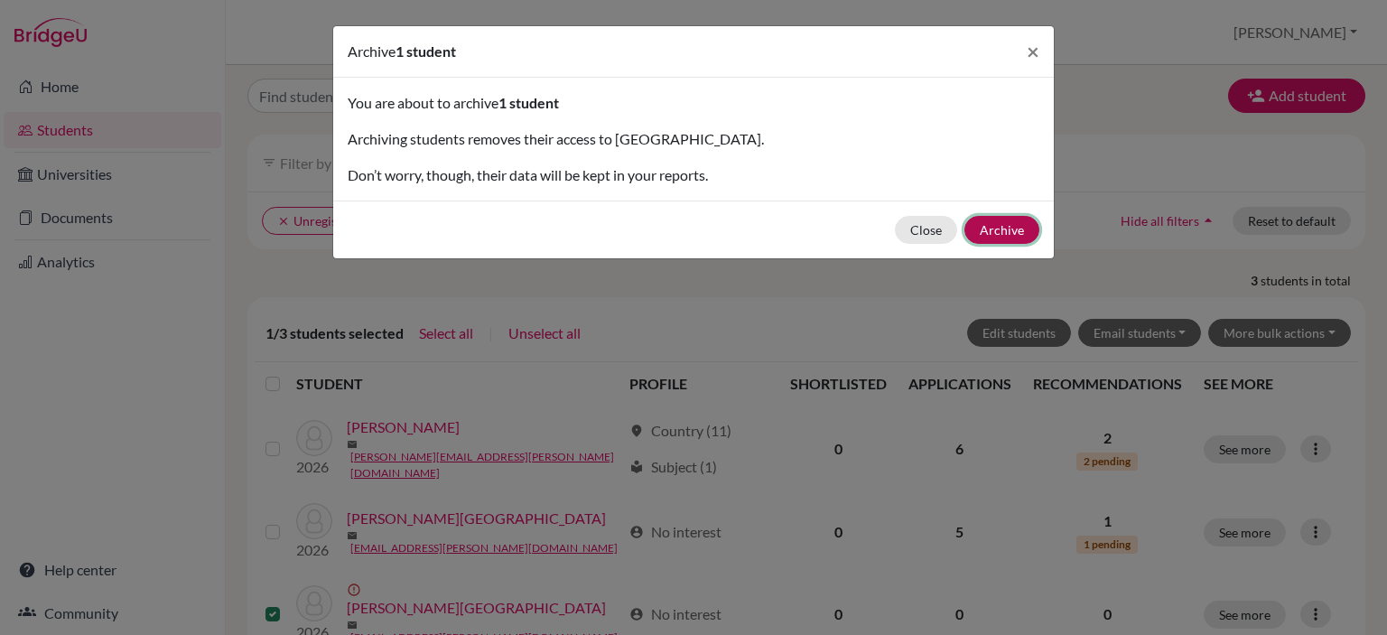
click at [1019, 224] on button "Archive" at bounding box center [1002, 230] width 75 height 28
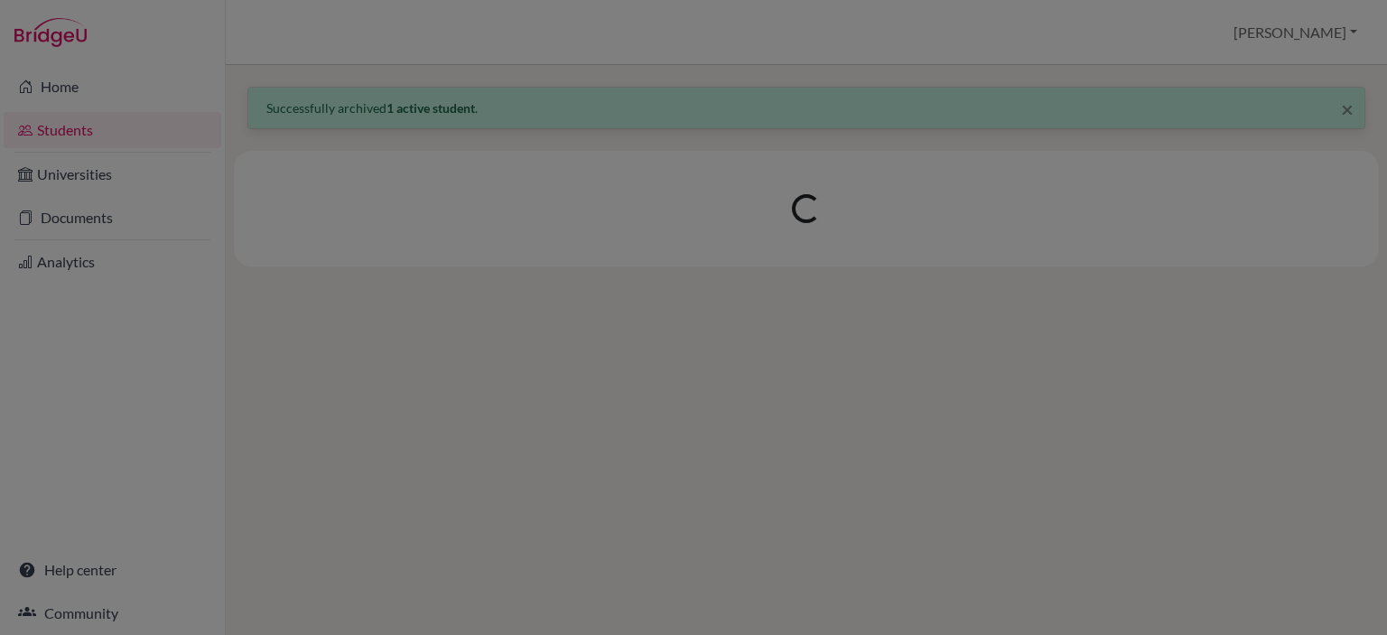
scroll to position [0, 0]
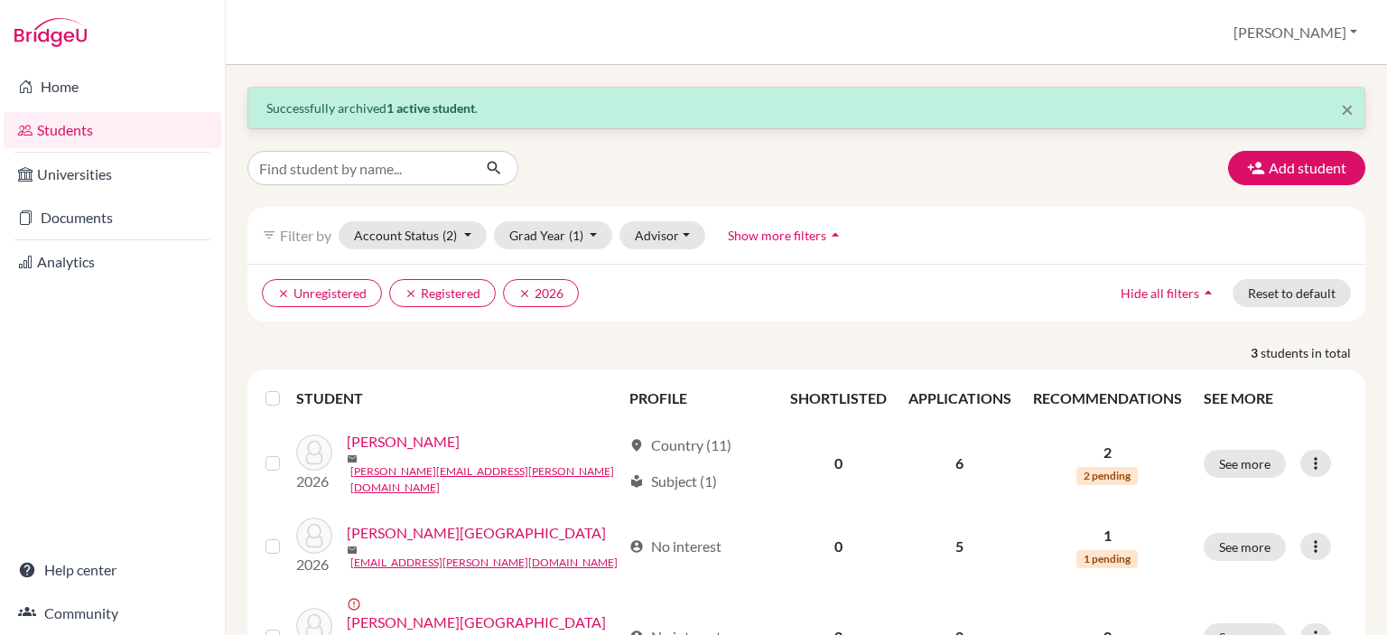
scroll to position [72, 0]
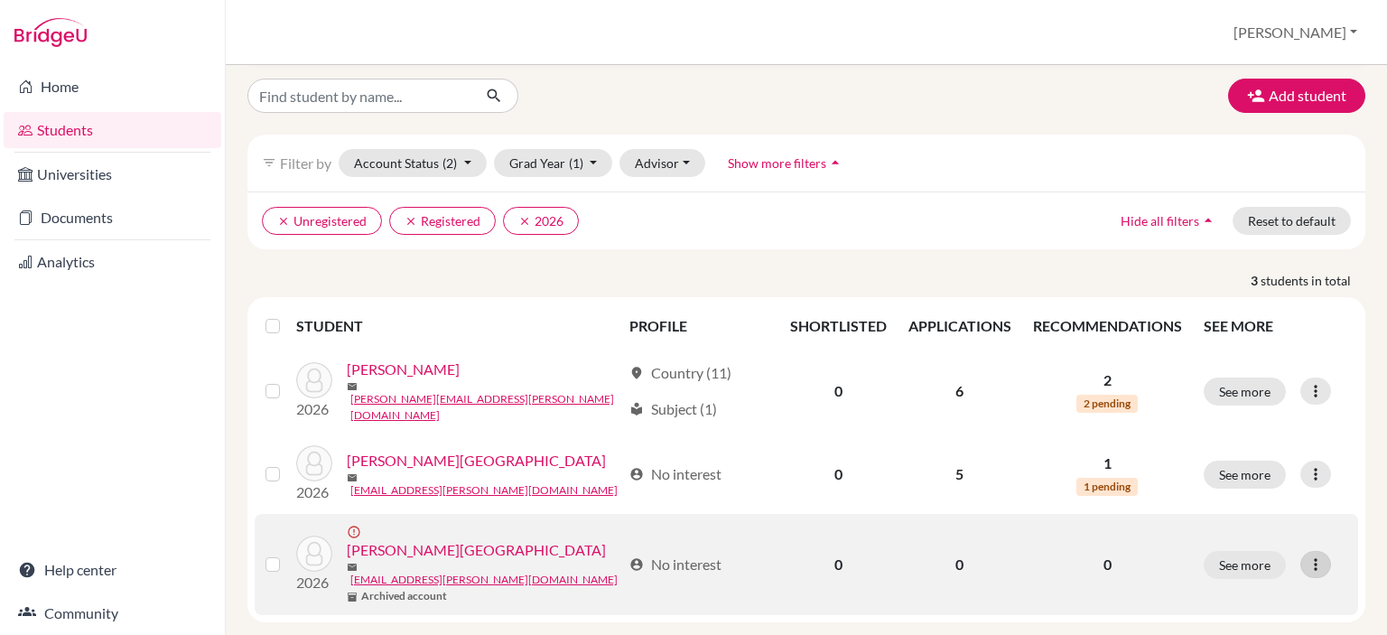
click at [1307, 555] on icon at bounding box center [1316, 564] width 18 height 18
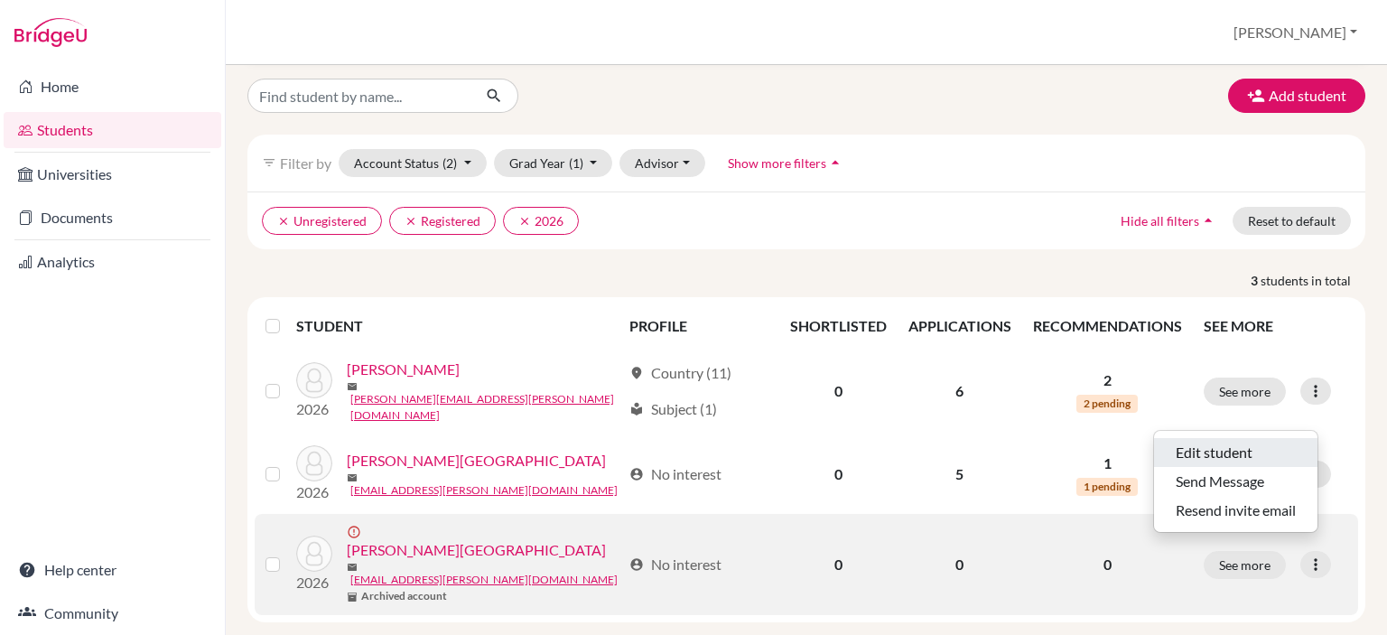
click at [1241, 454] on button "Edit student" at bounding box center [1235, 452] width 163 height 29
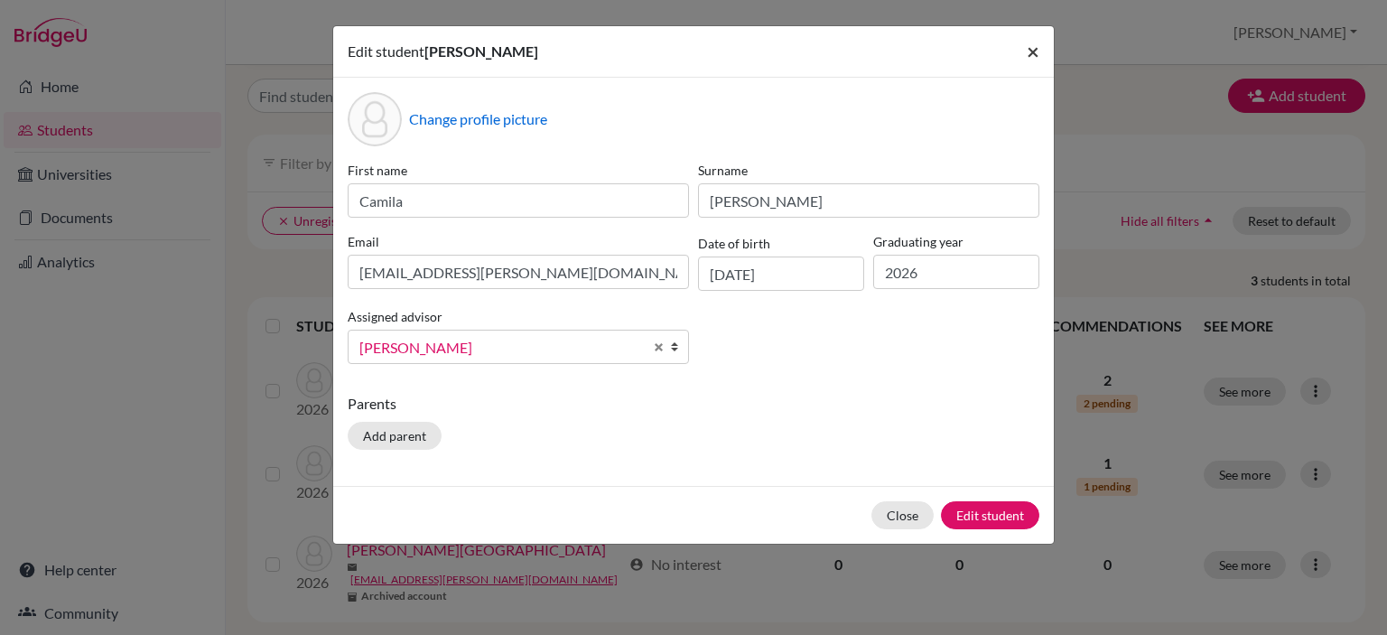
click at [1038, 48] on span "×" at bounding box center [1033, 51] width 13 height 26
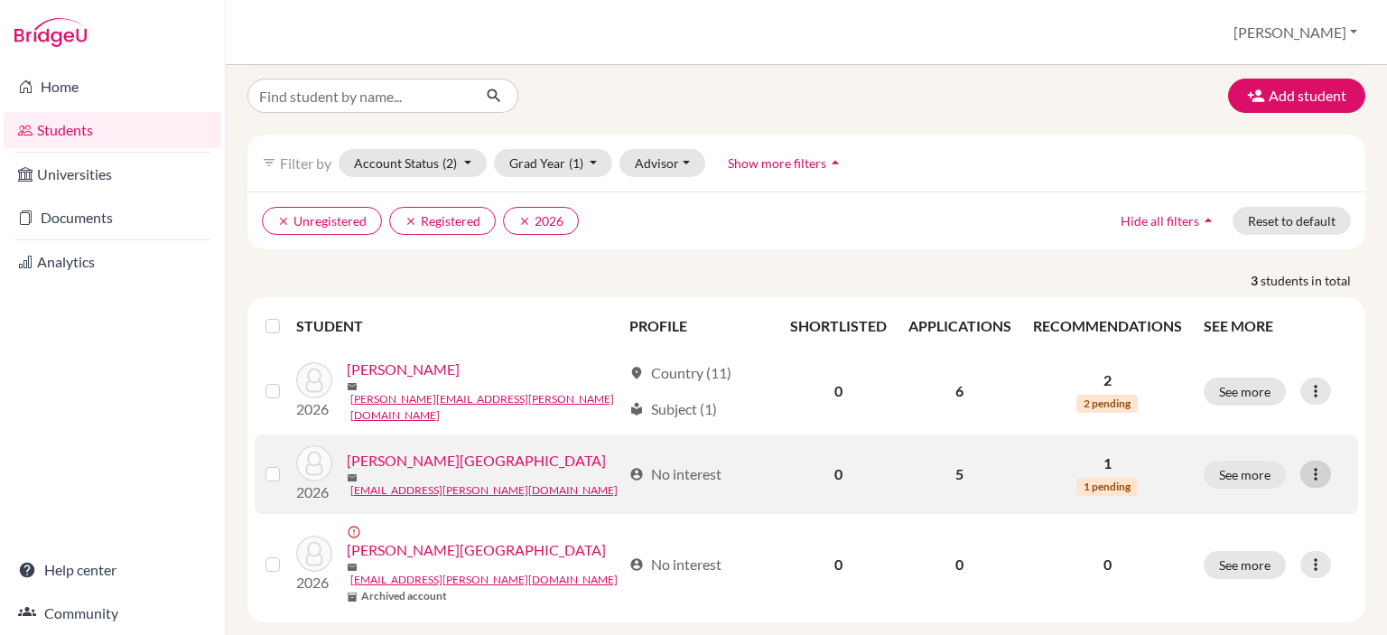
click at [1307, 465] on icon at bounding box center [1316, 474] width 18 height 18
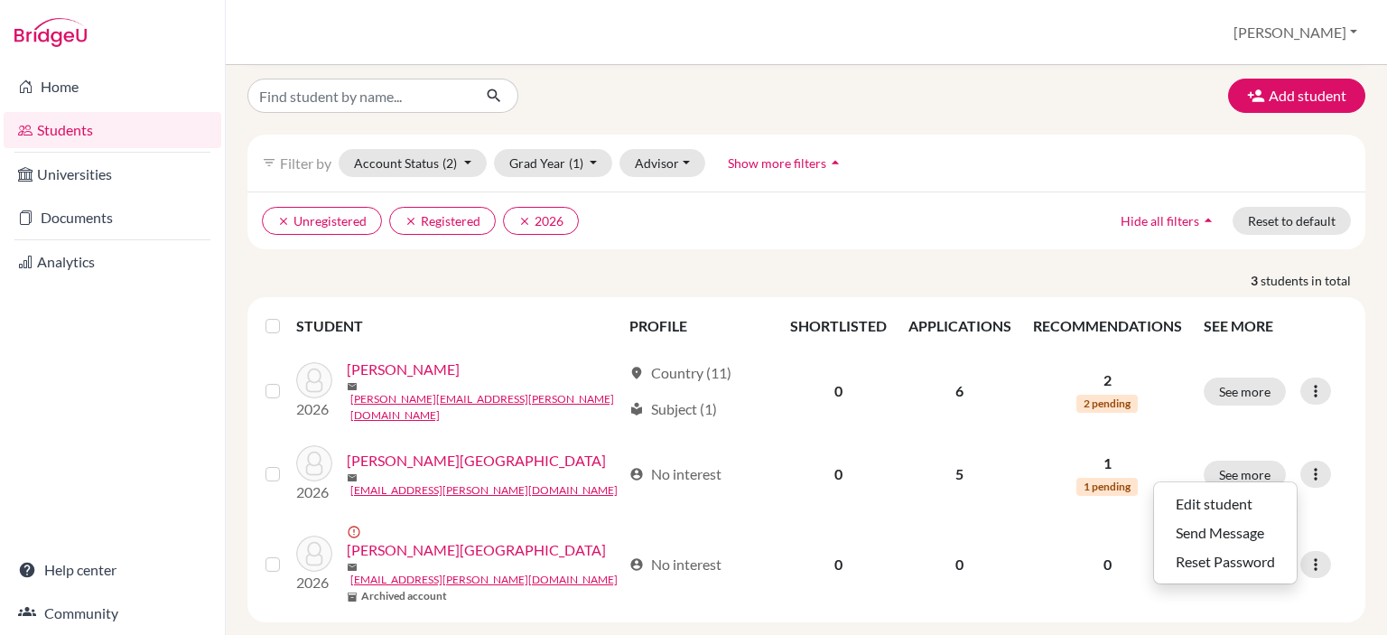
click at [60, 126] on link "Students" at bounding box center [113, 130] width 218 height 36
